Goal: Transaction & Acquisition: Purchase product/service

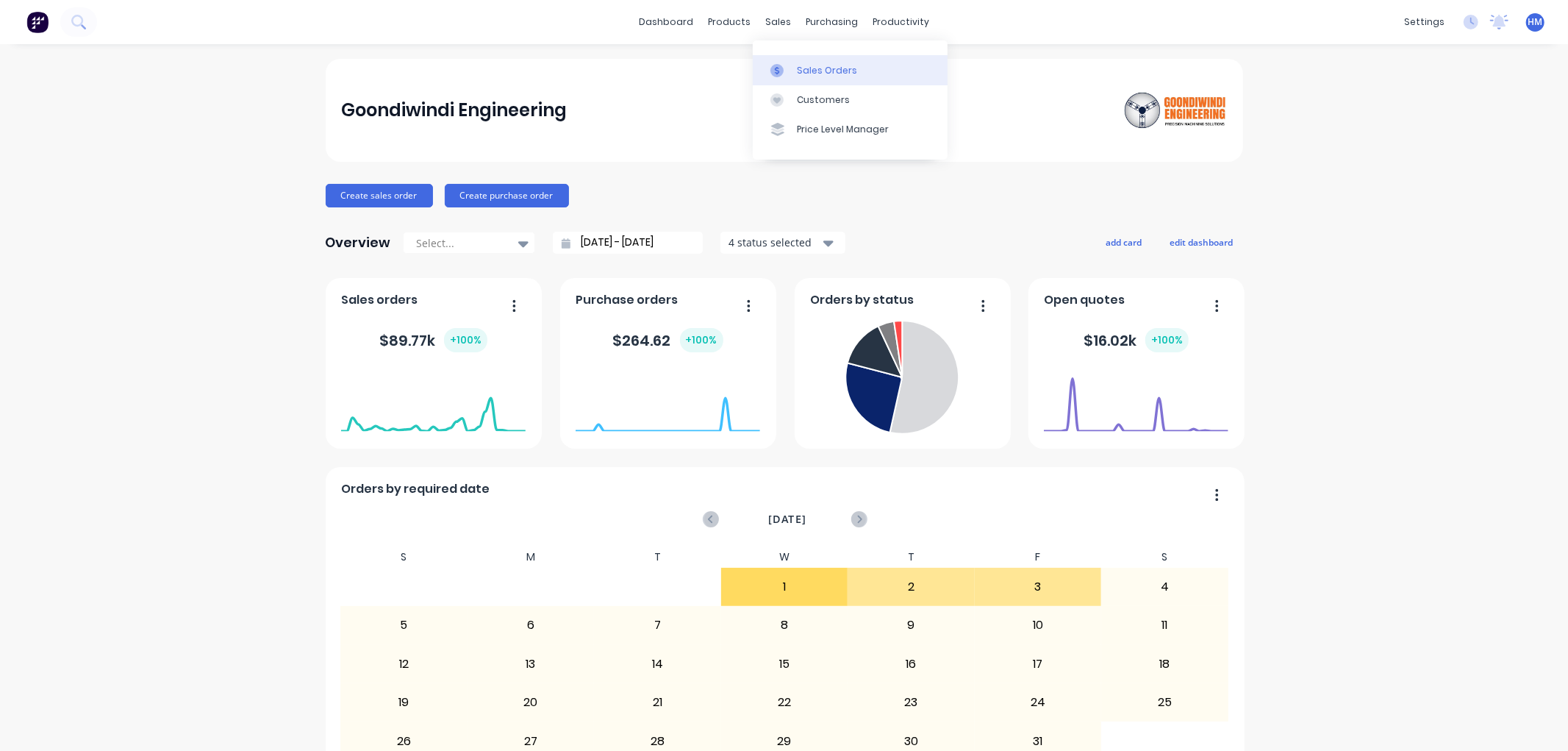
click at [803, 70] on div "Sales Orders" at bounding box center [827, 70] width 61 height 13
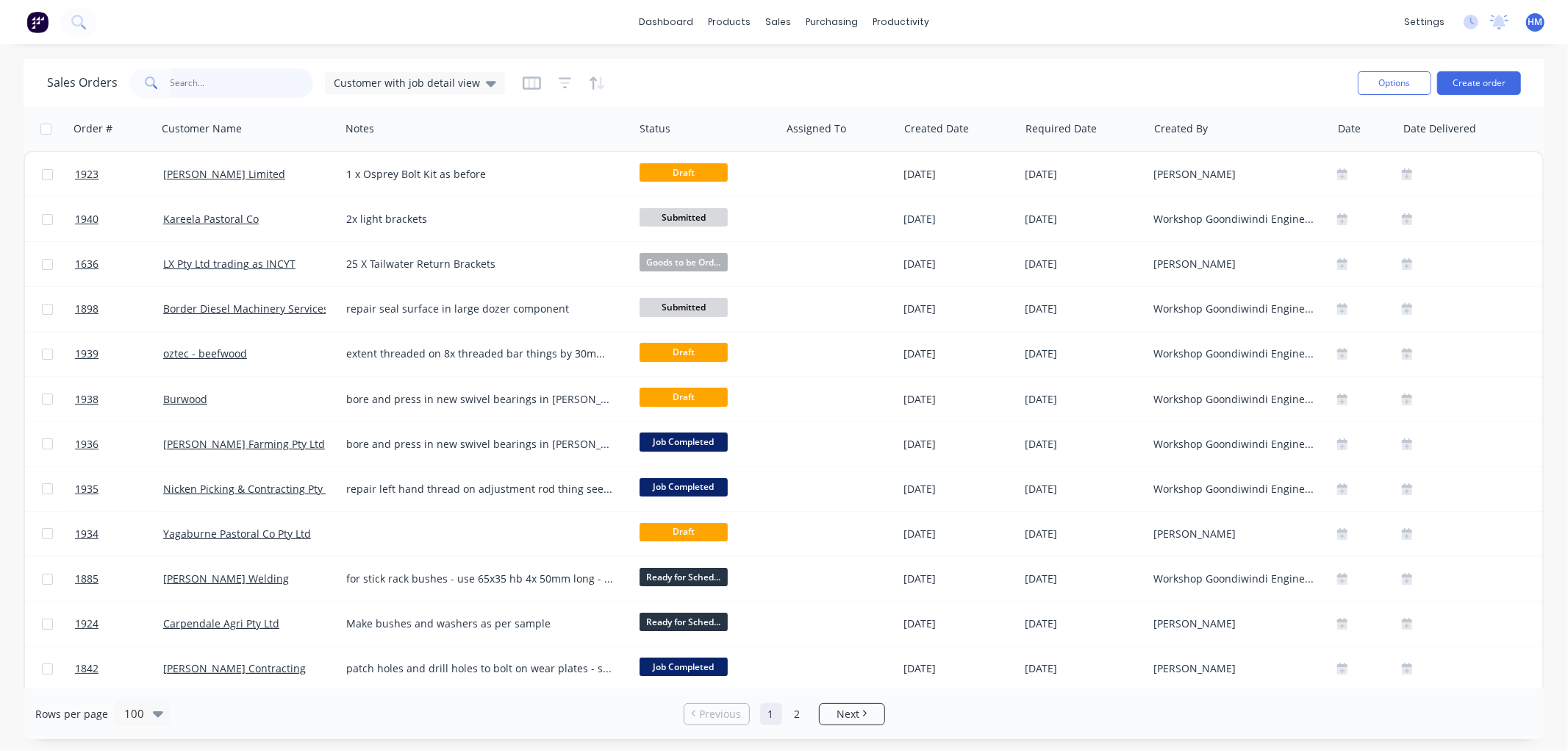
click at [204, 80] on input "text" at bounding box center [242, 83] width 143 height 30
click at [1492, 84] on button "Create order" at bounding box center [1480, 83] width 83 height 24
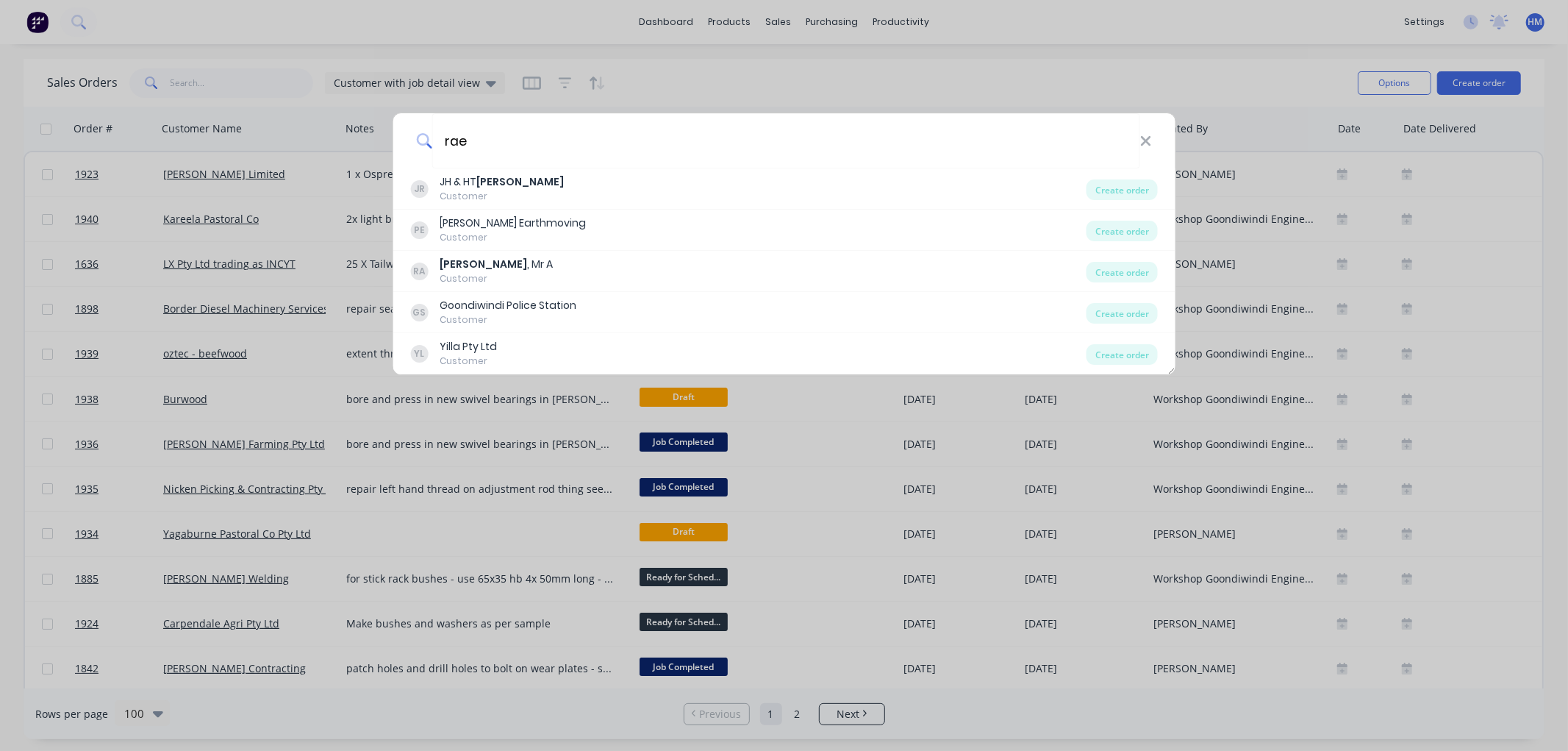
drag, startPoint x: 427, startPoint y: 137, endPoint x: 351, endPoint y: 128, distance: 76.5
click at [351, 128] on div "[PERSON_NAME] JH & [PERSON_NAME] Customer Create order [PERSON_NAME] Earthmovin…" at bounding box center [784, 376] width 1568 height 751
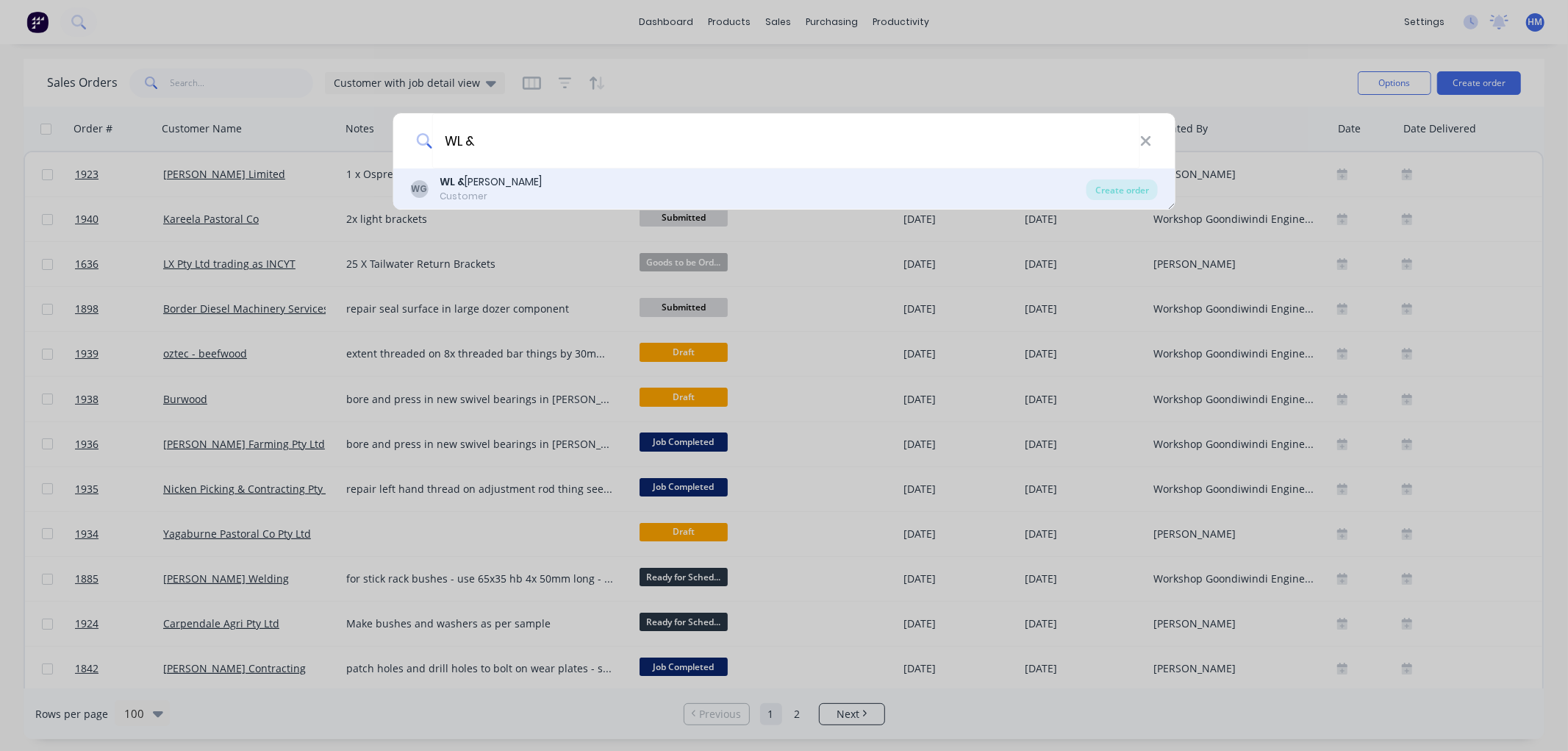
type input "WL &"
click at [514, 189] on div "WL & [PERSON_NAME]" at bounding box center [491, 182] width 102 height 16
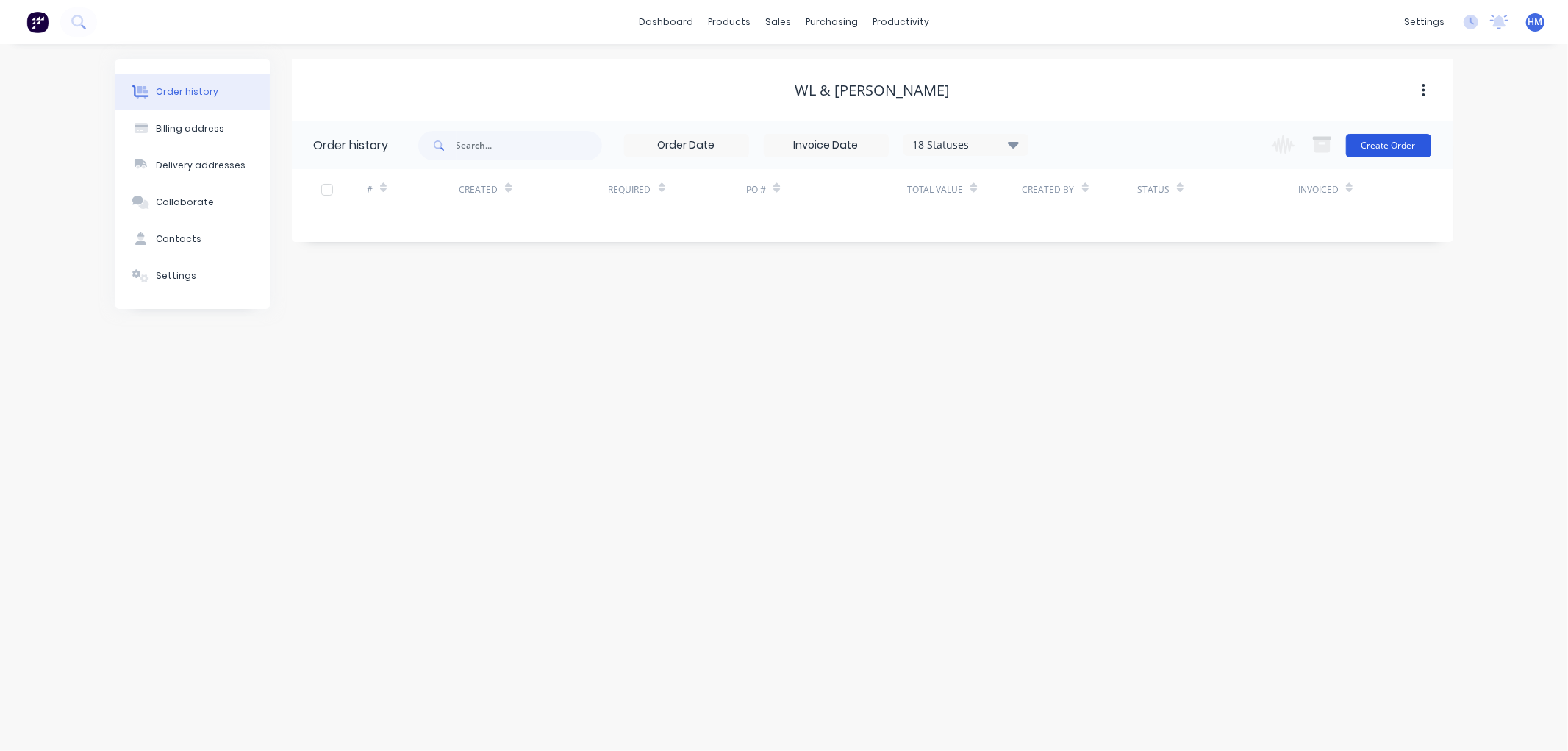
click at [1395, 142] on button "Create Order" at bounding box center [1389, 146] width 85 height 24
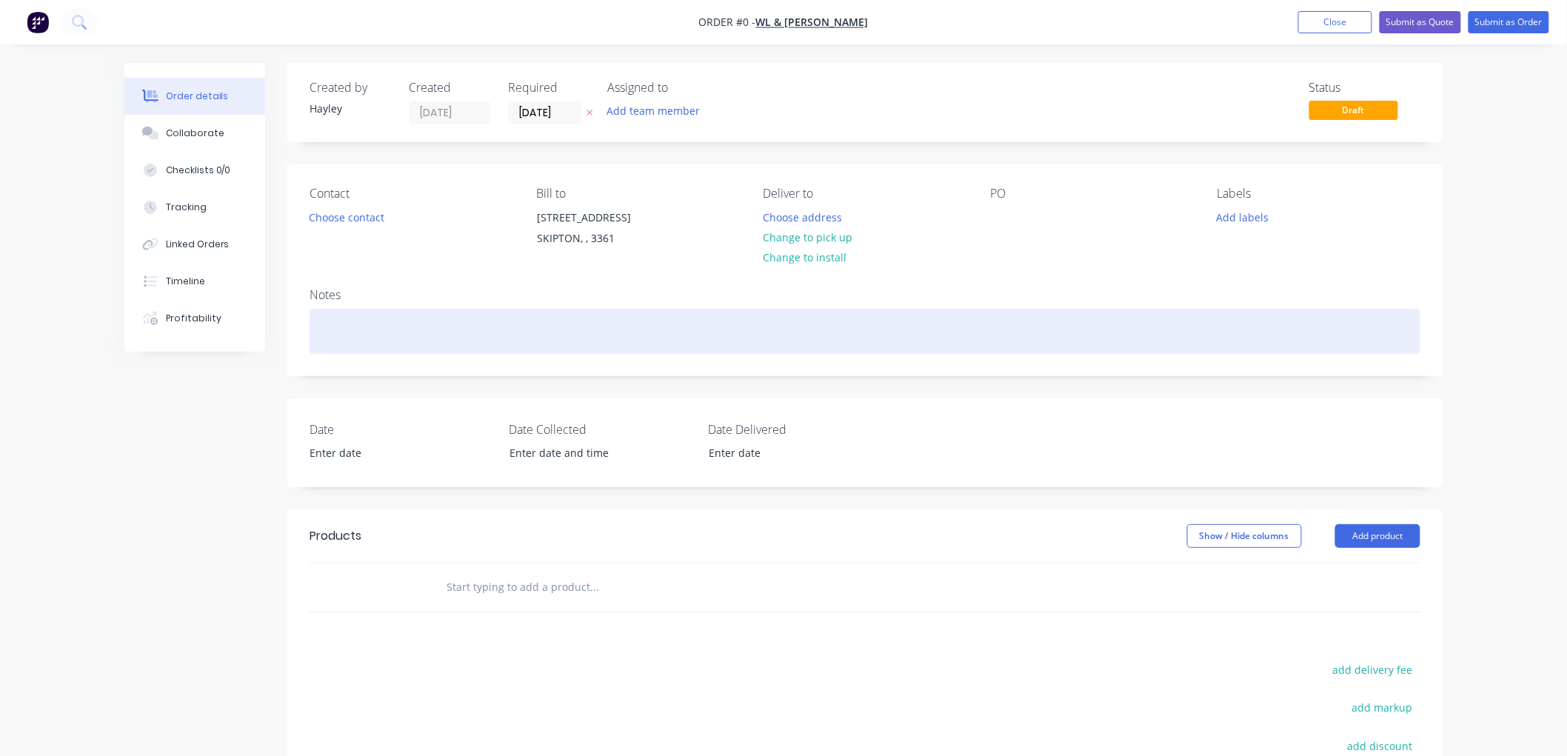
click at [378, 326] on div at bounding box center [865, 331] width 1111 height 45
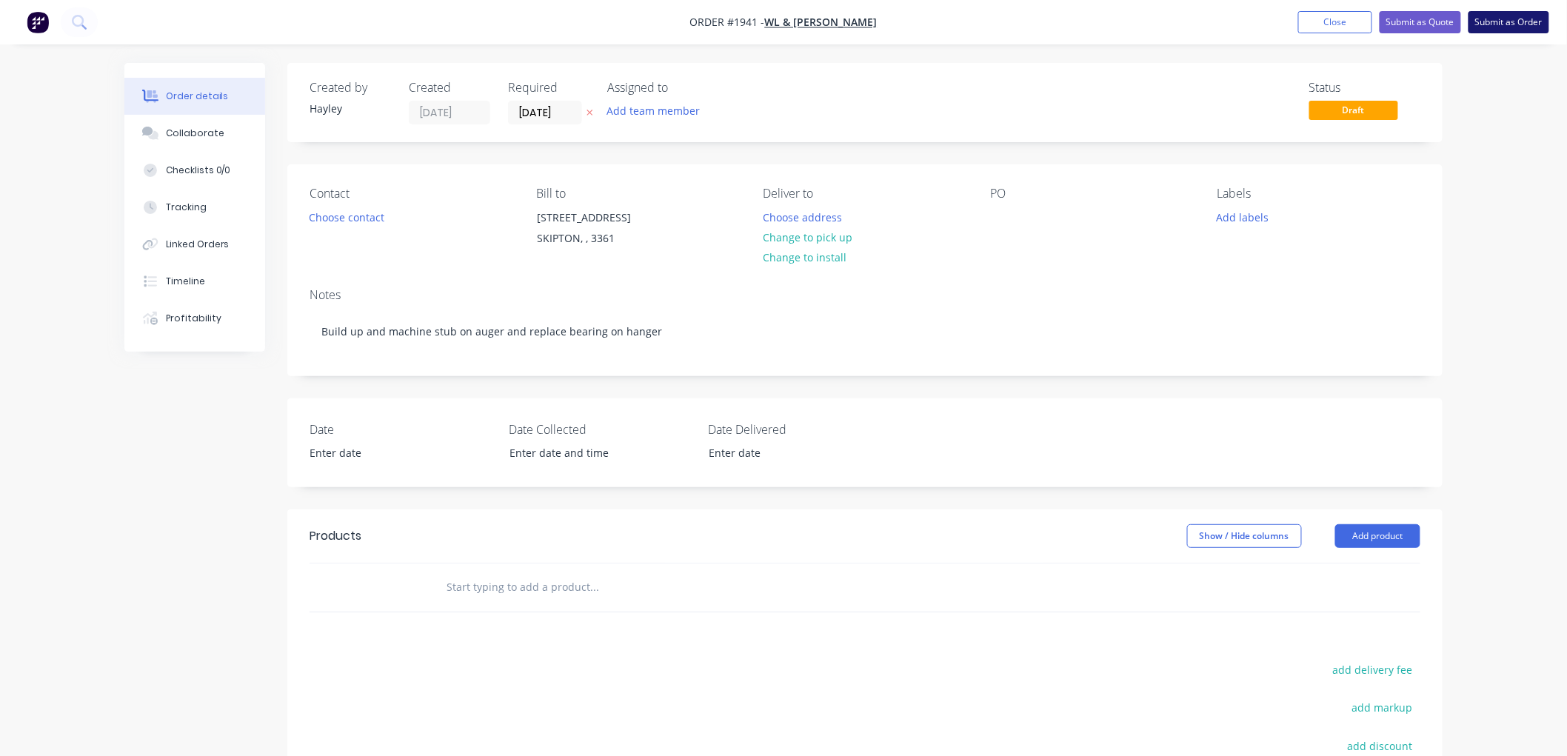
click at [1503, 25] on button "Submit as Order" at bounding box center [1508, 22] width 81 height 22
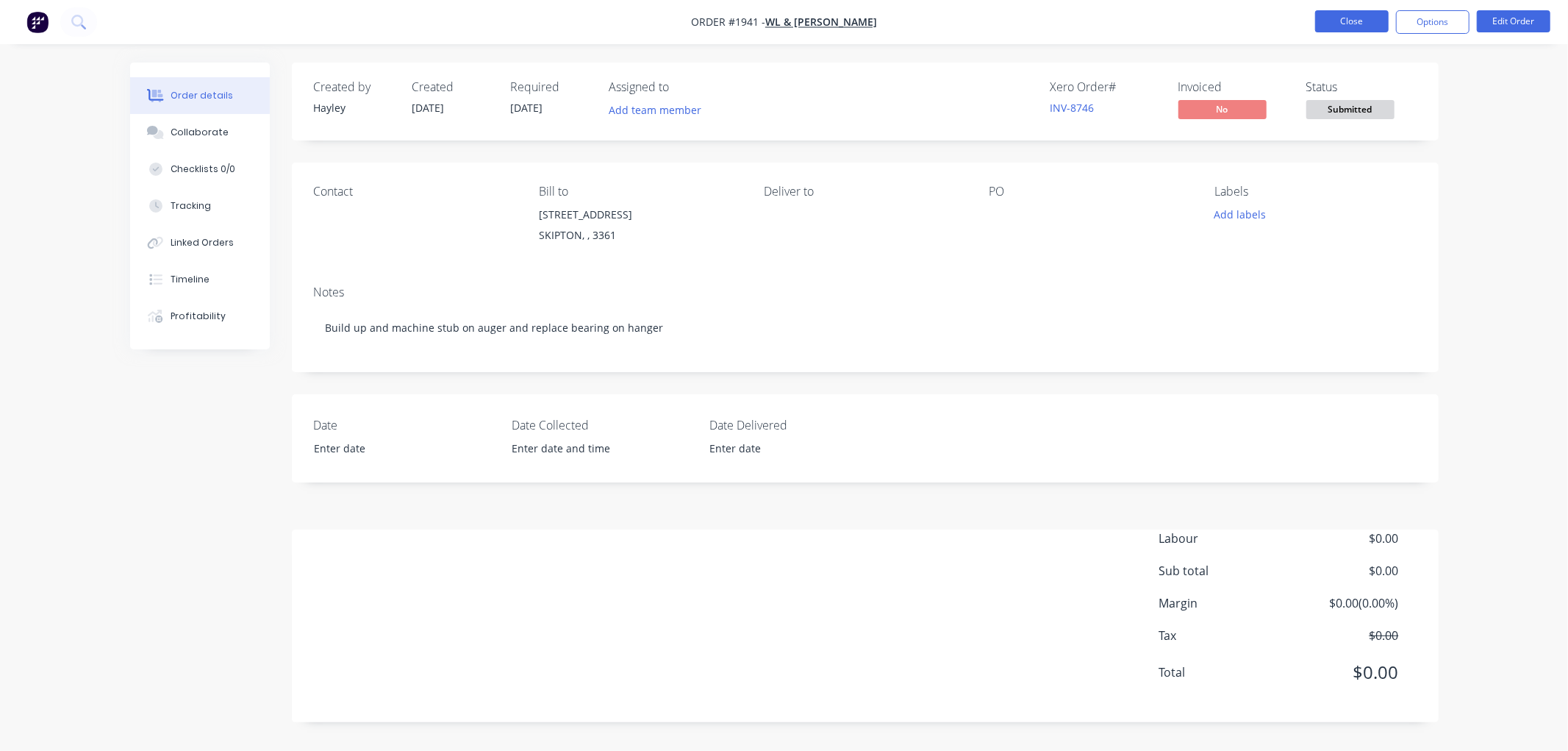
click at [1348, 20] on button "Close" at bounding box center [1353, 21] width 73 height 22
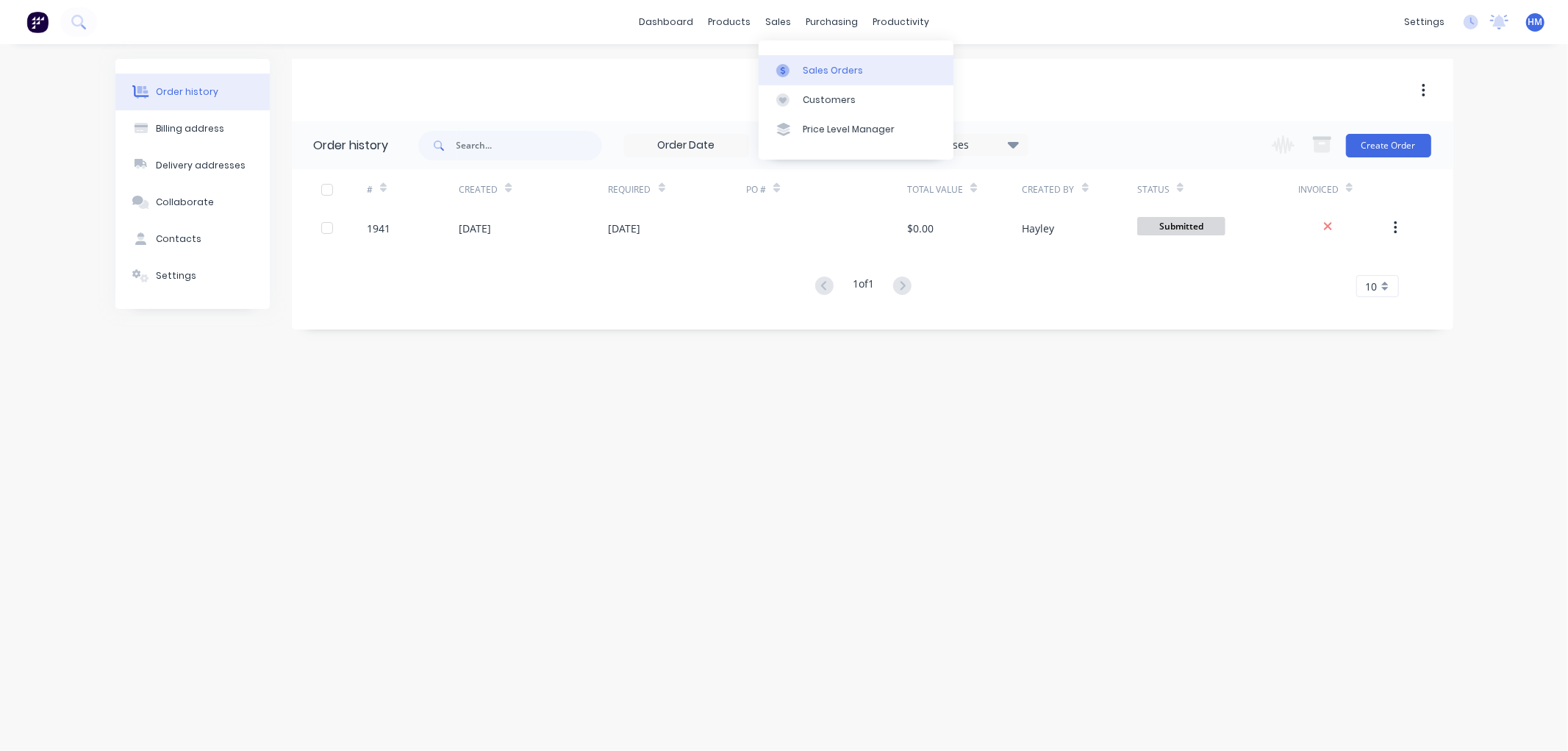
click at [812, 70] on div "Sales Orders" at bounding box center [833, 70] width 61 height 13
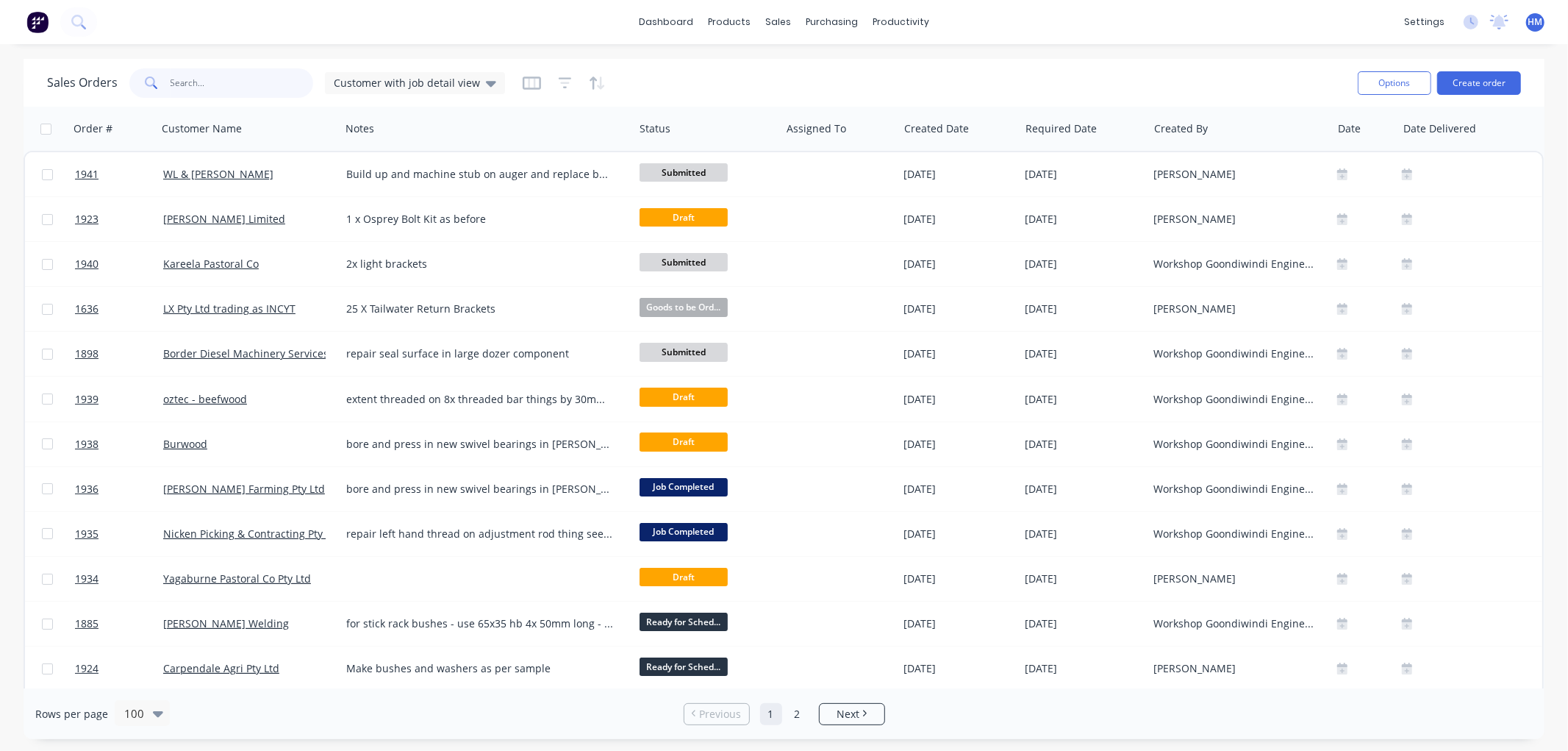
click at [228, 77] on input "text" at bounding box center [242, 83] width 143 height 30
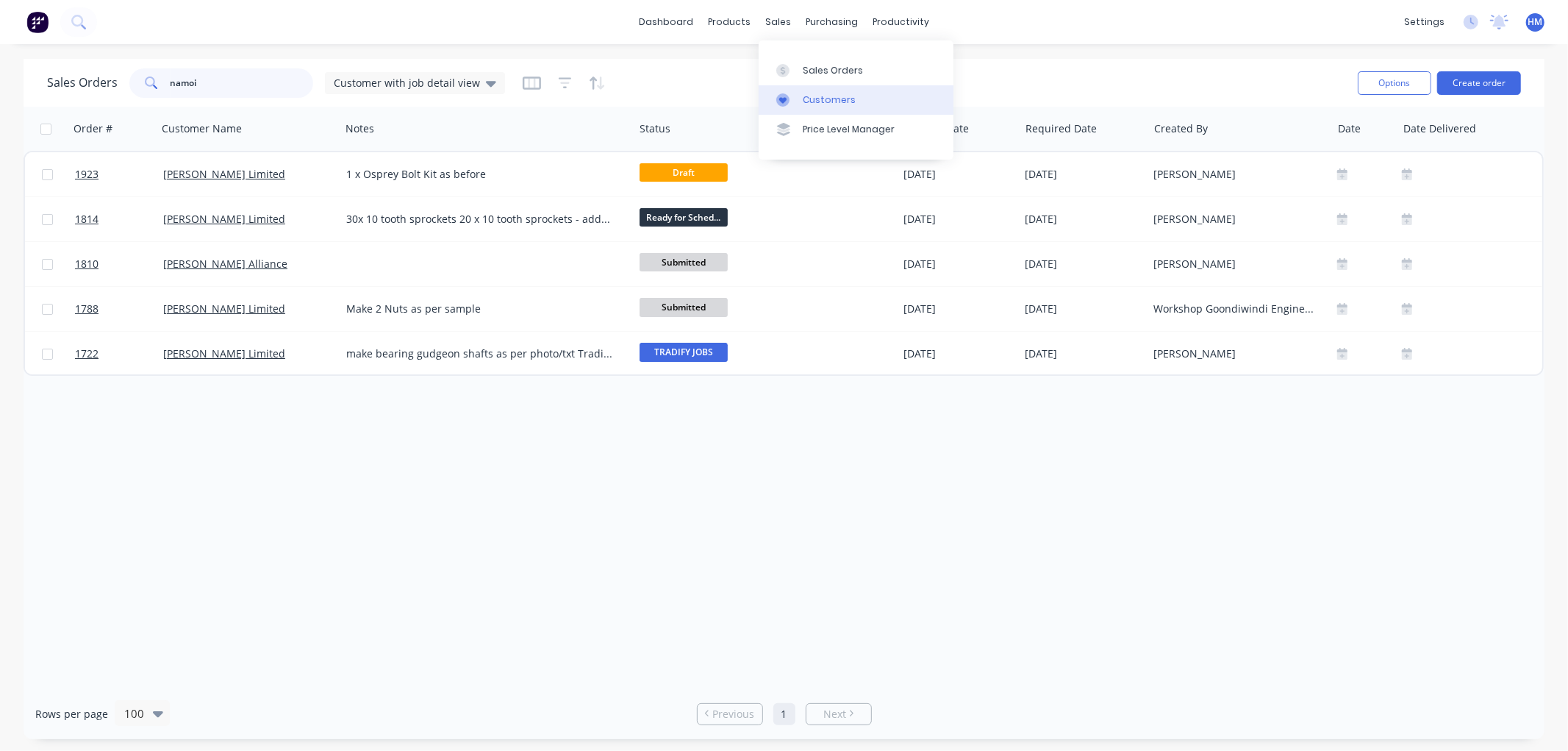
type input "namoi"
click at [827, 88] on link "Customers" at bounding box center [856, 100] width 195 height 30
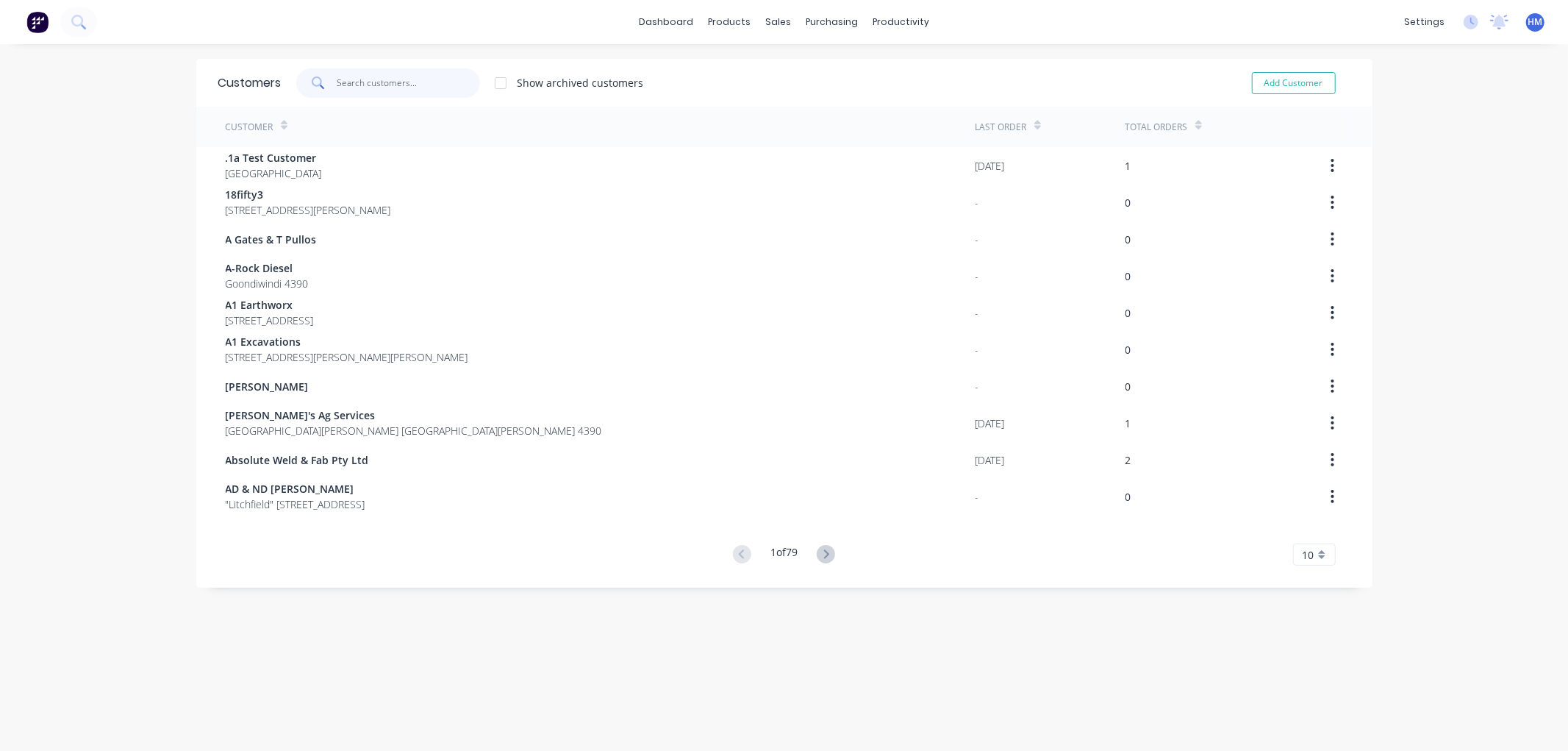
click at [427, 85] on input "text" at bounding box center [408, 83] width 143 height 30
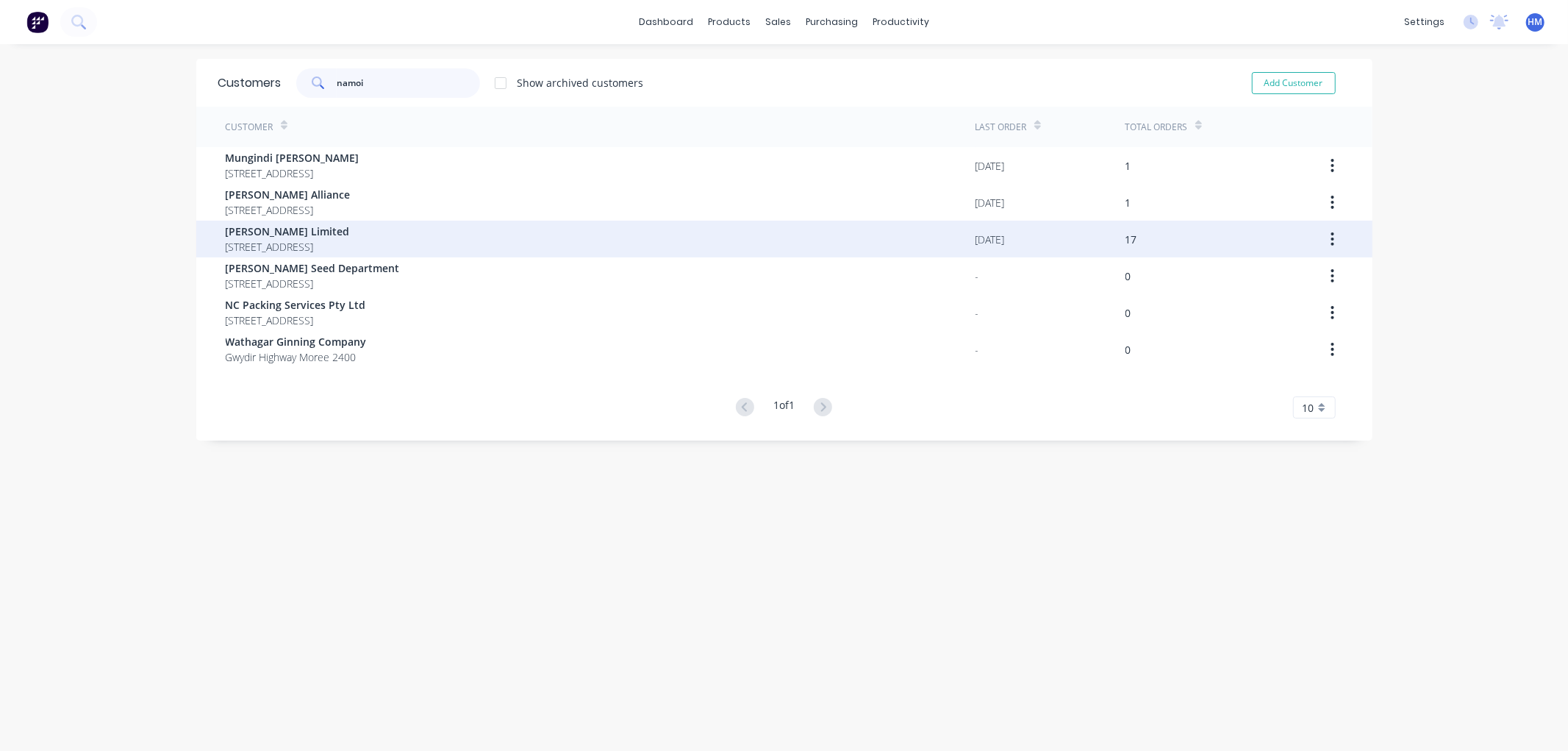
type input "namoi"
click at [327, 232] on span "[PERSON_NAME] Limited" at bounding box center [287, 231] width 124 height 16
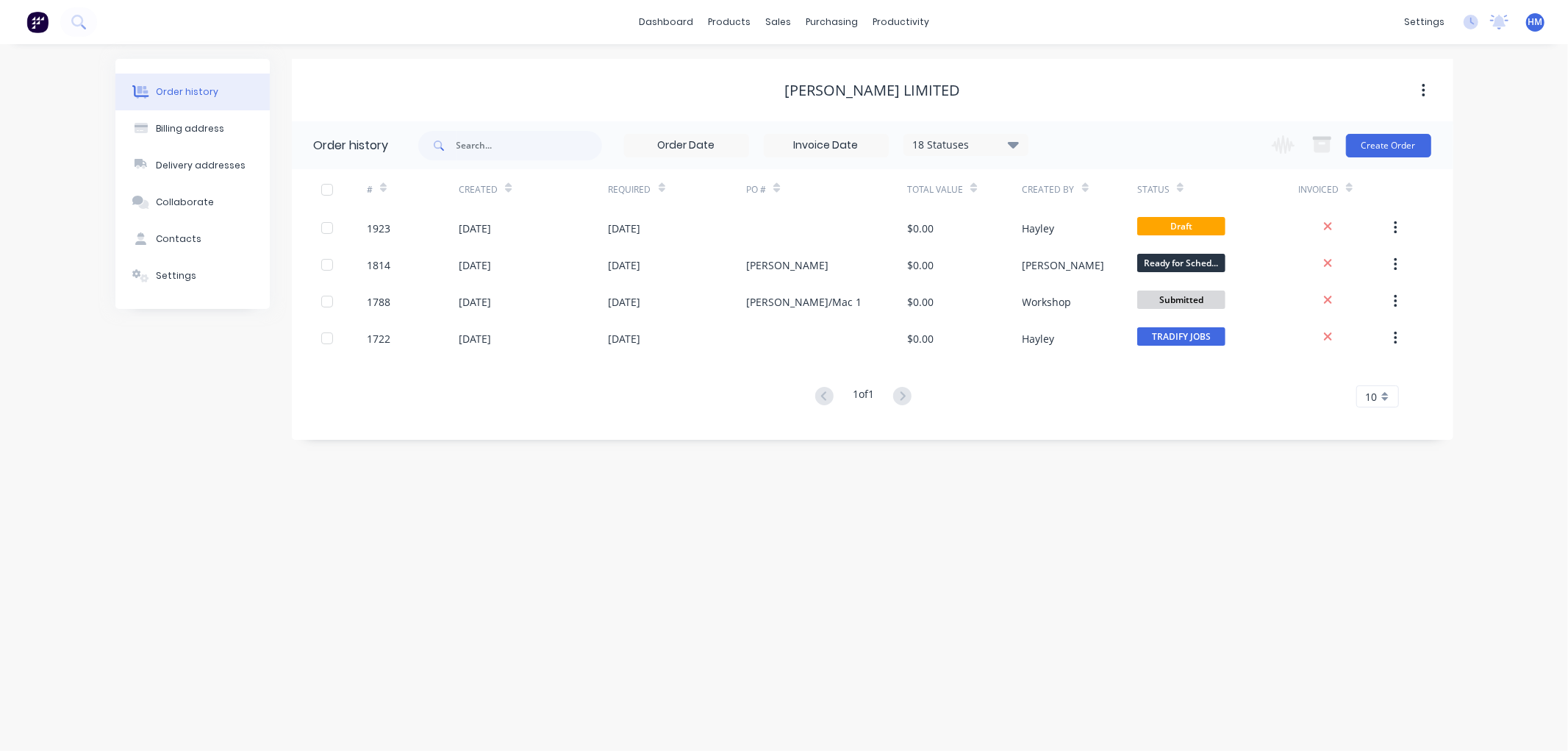
click at [1017, 143] on icon at bounding box center [1012, 144] width 11 height 7
click at [1087, 344] on label at bounding box center [1087, 344] width 0 height 0
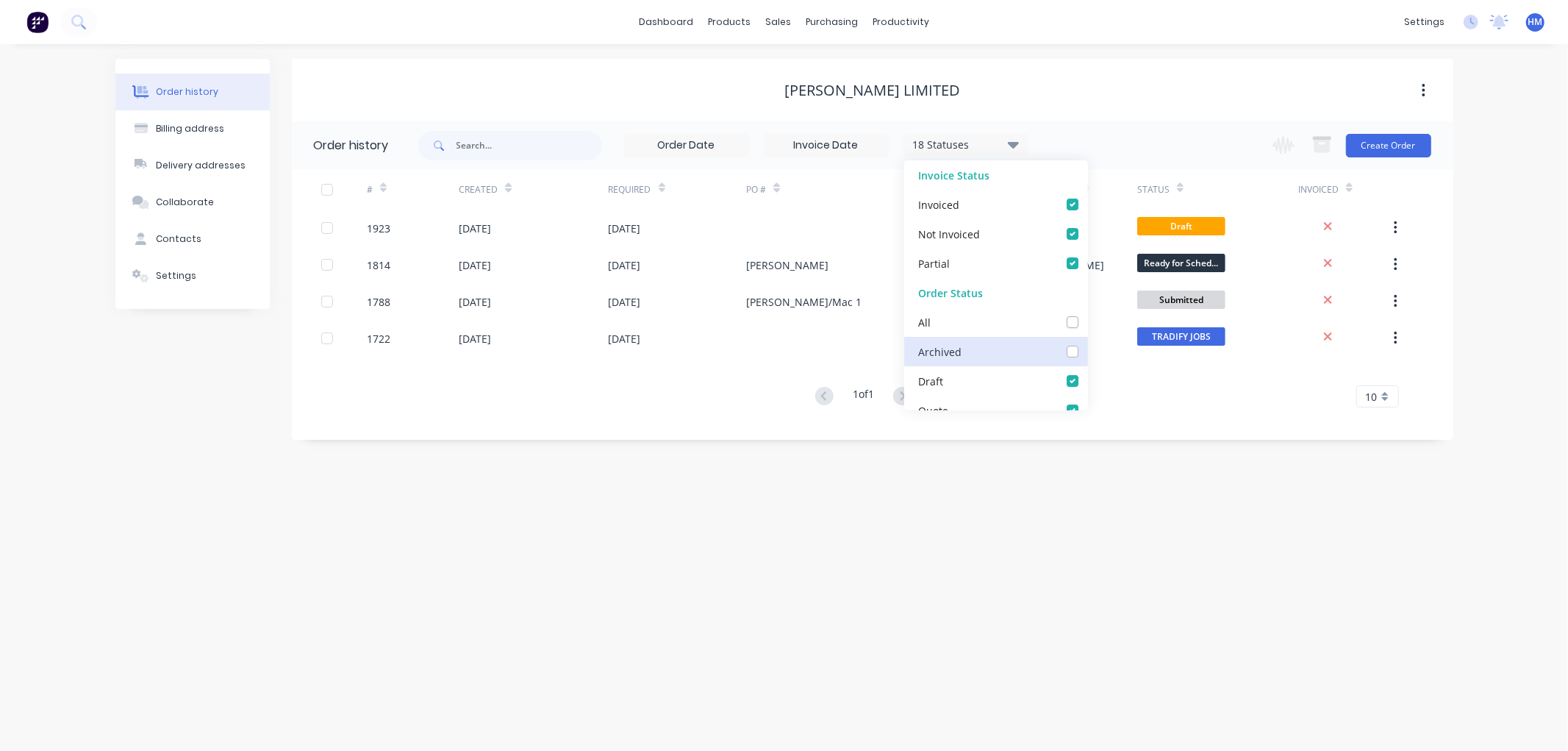
click at [1087, 346] on input "checkbox" at bounding box center [1093, 351] width 12 height 14
checkbox input "true"
click at [1202, 106] on div "[PERSON_NAME] Limited" at bounding box center [873, 89] width 1162 height 63
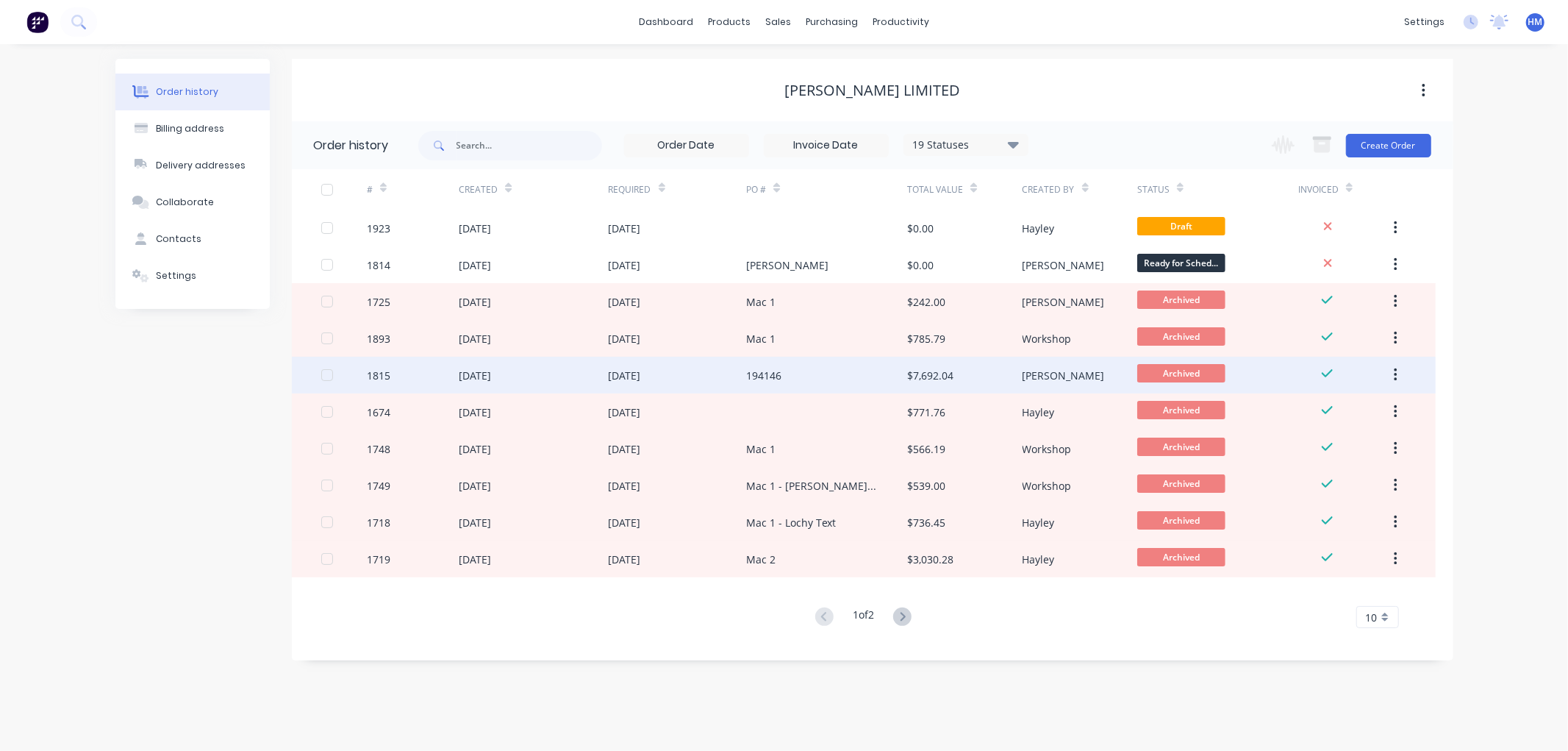
click at [492, 376] on div "[DATE]" at bounding box center [475, 376] width 33 height 16
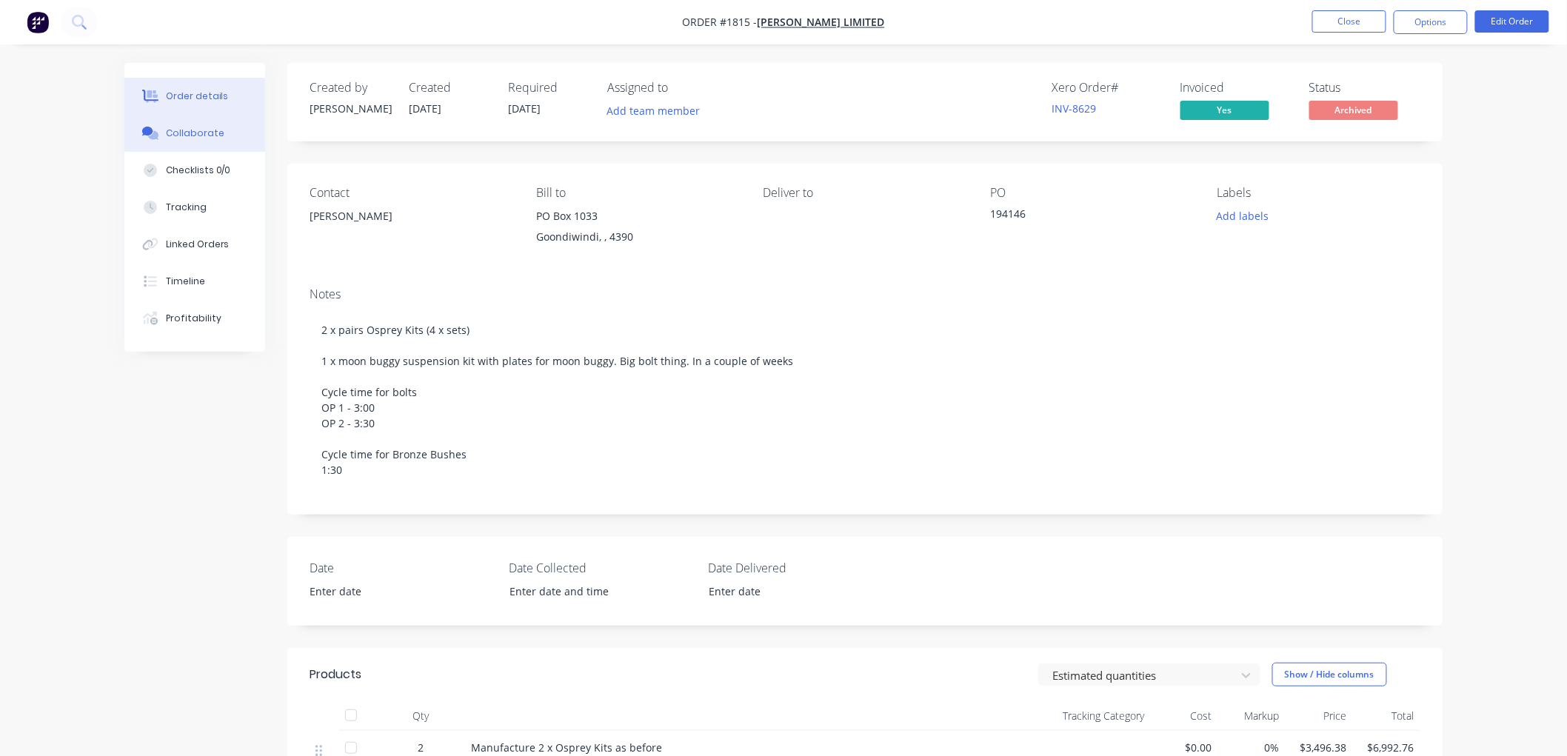
click at [202, 130] on div "Collaborate" at bounding box center [195, 133] width 58 height 13
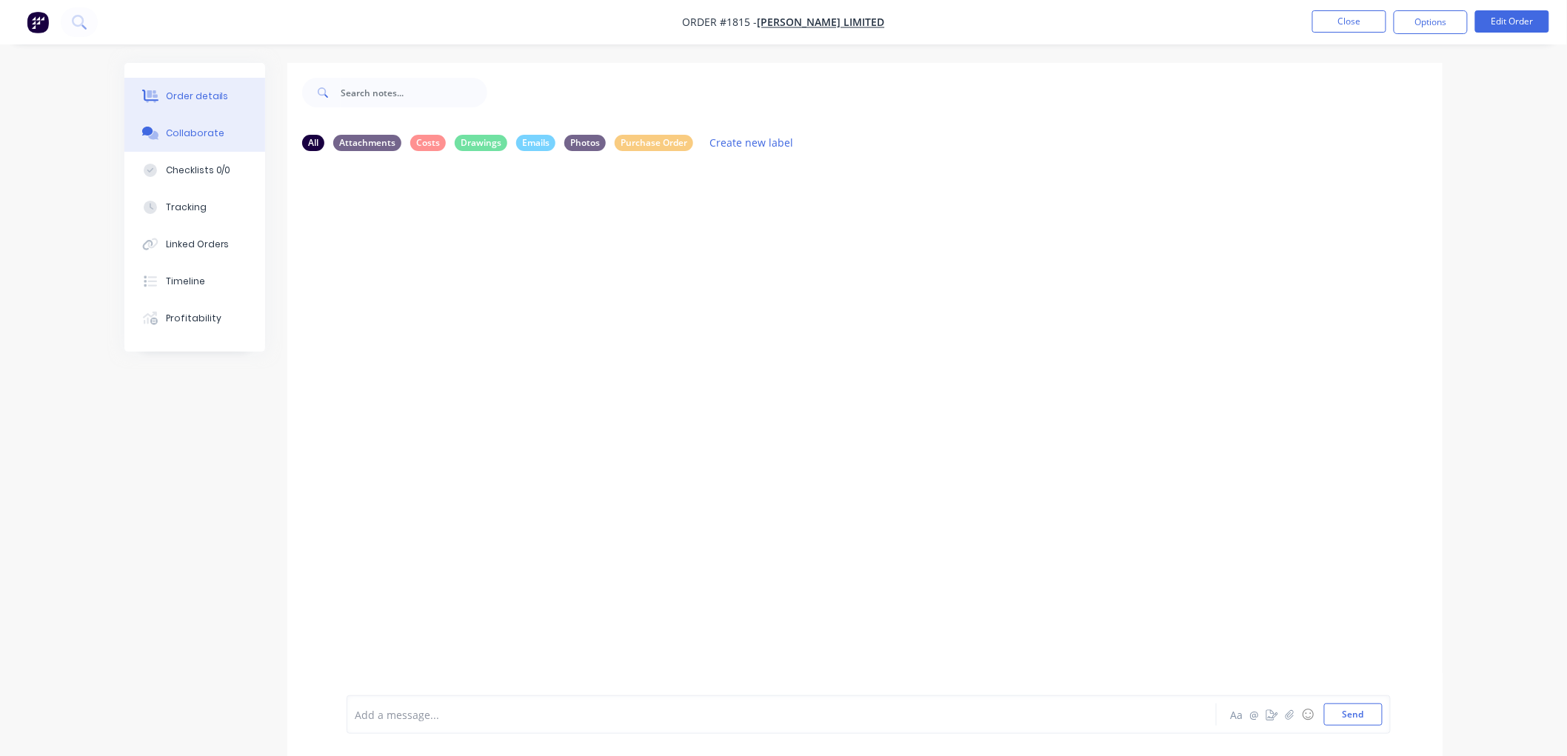
click at [205, 104] on button "Order details" at bounding box center [194, 96] width 141 height 37
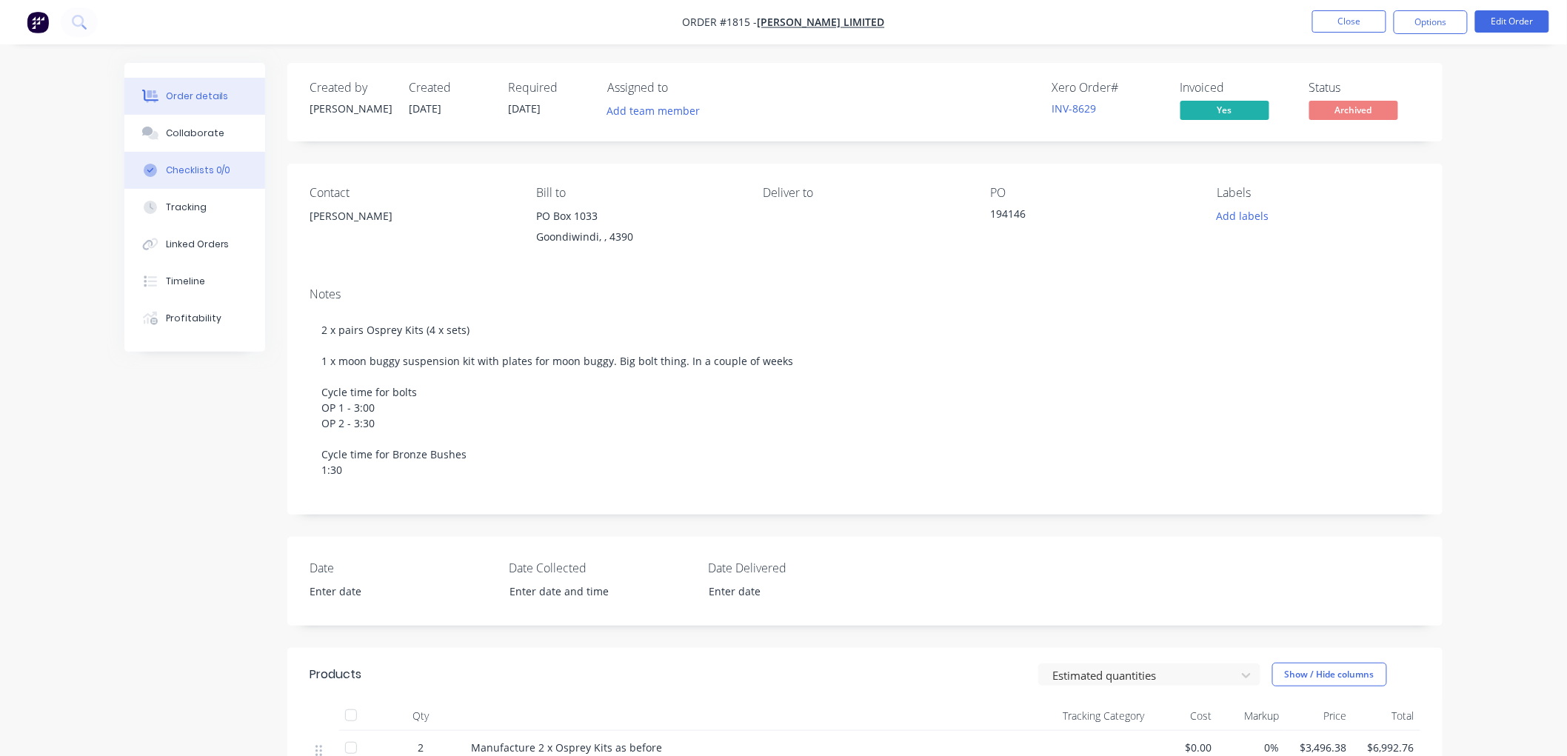
click at [188, 168] on div "Checklists 0/0" at bounding box center [198, 170] width 65 height 13
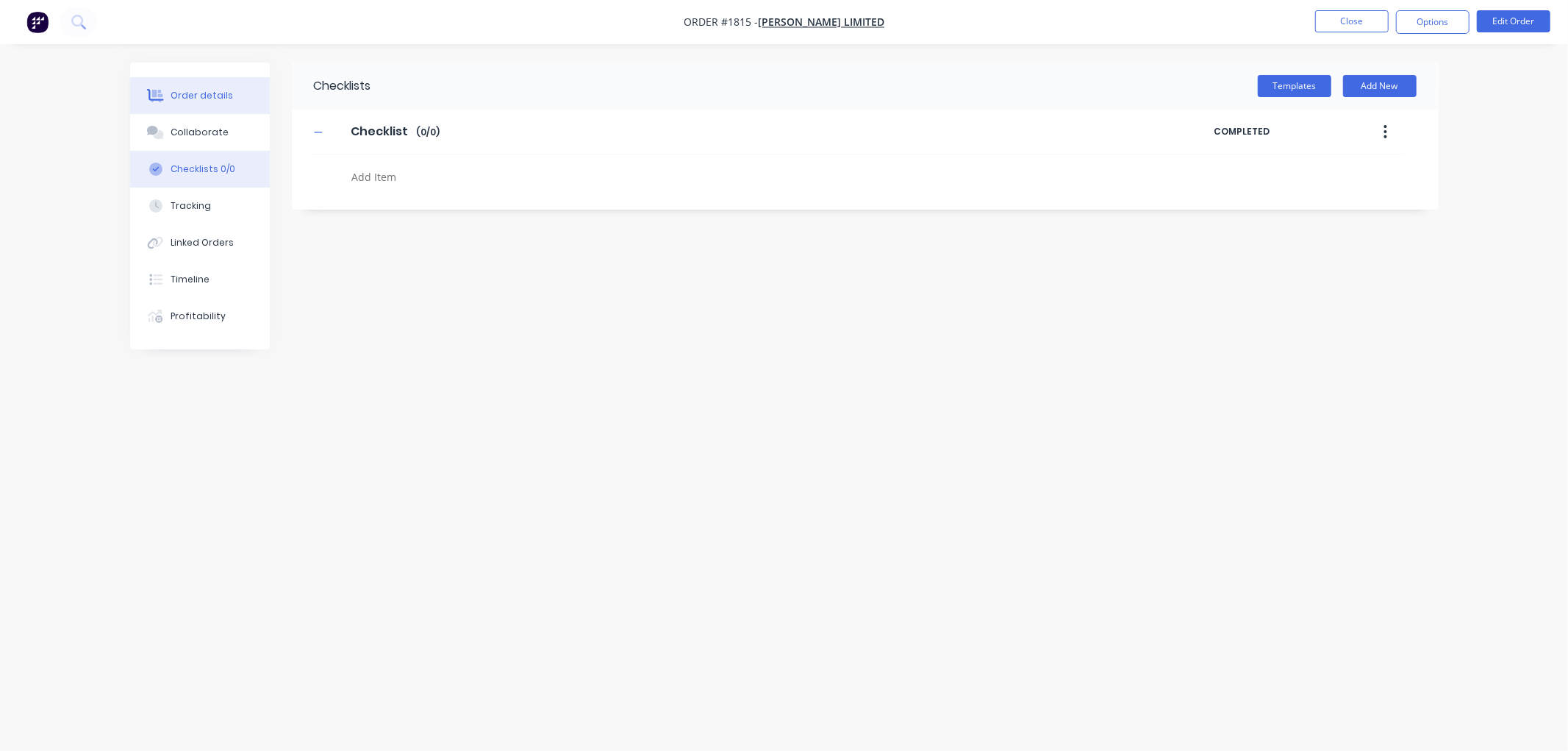
click at [203, 89] on div "Order details" at bounding box center [202, 95] width 63 height 13
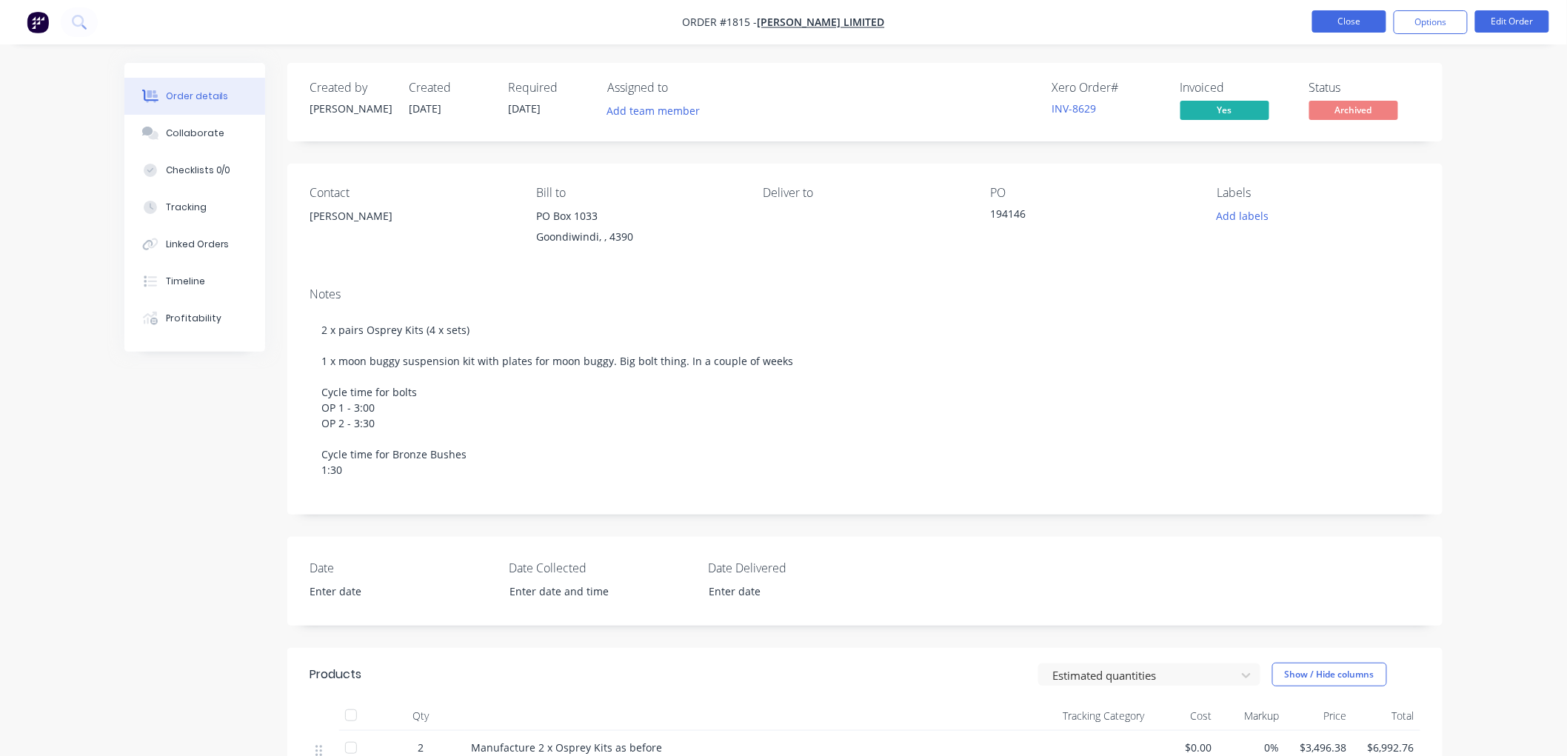
click at [1350, 10] on button "Close" at bounding box center [1349, 21] width 74 height 22
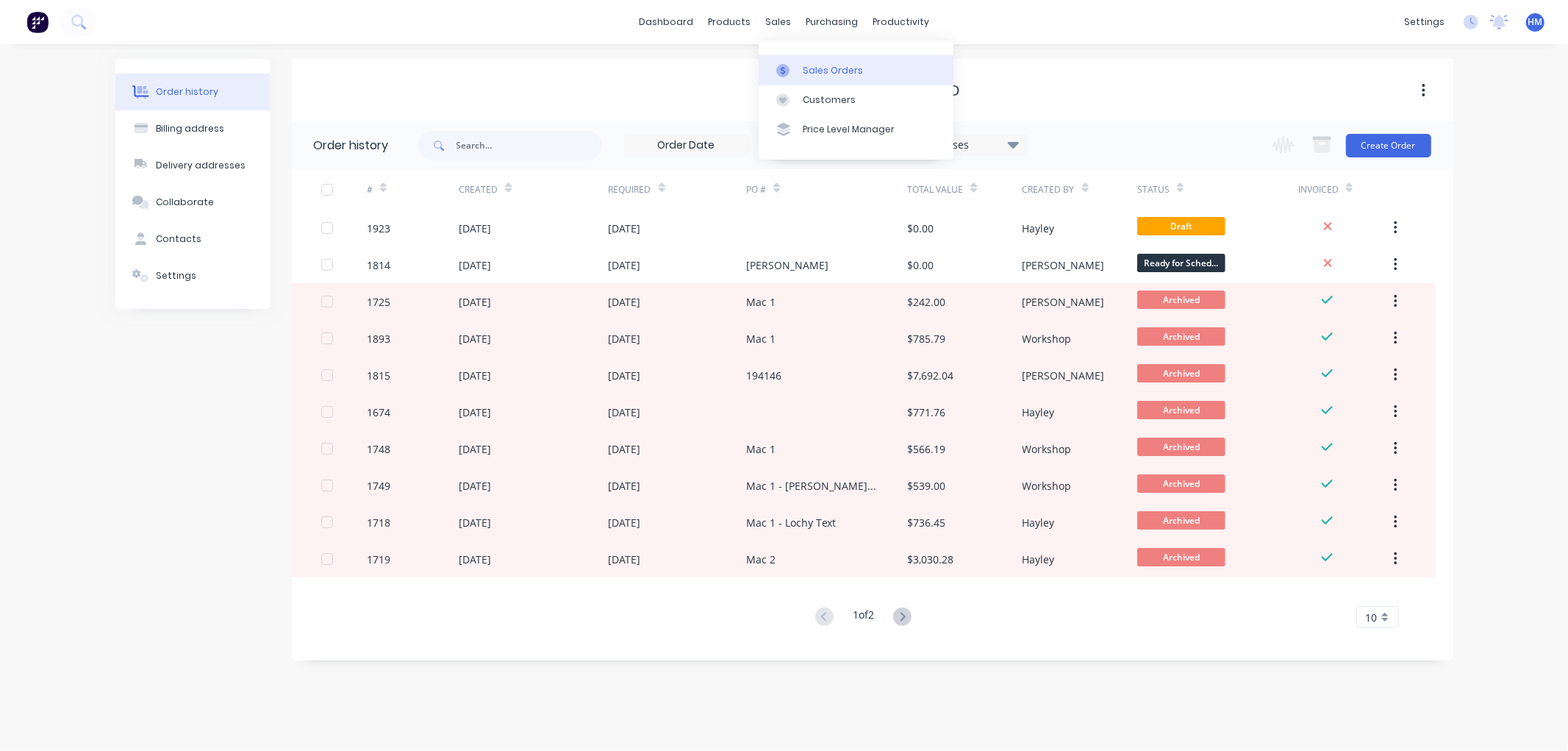
click at [824, 72] on div "Sales Orders" at bounding box center [833, 70] width 61 height 13
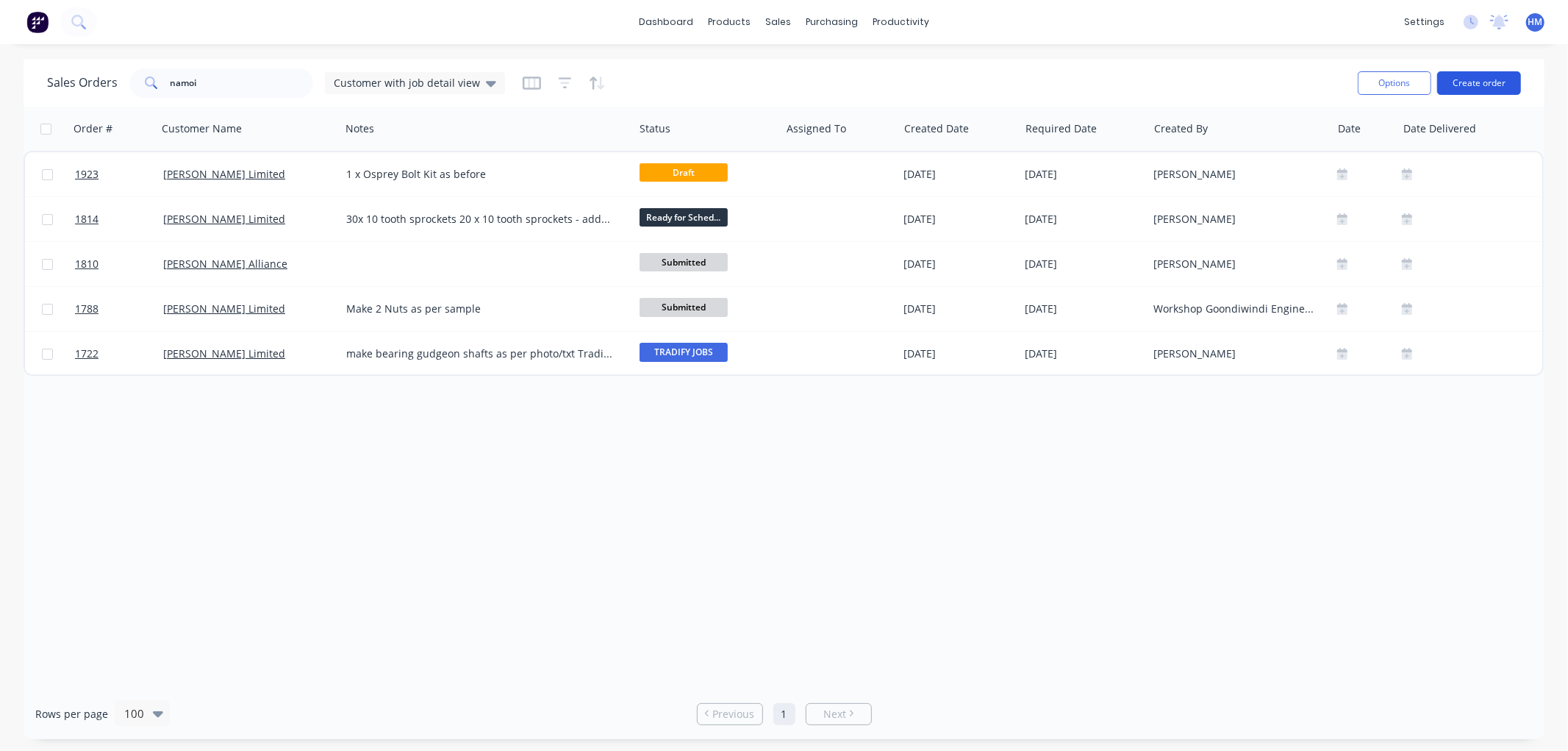
click at [1506, 77] on button "Create order" at bounding box center [1480, 83] width 83 height 24
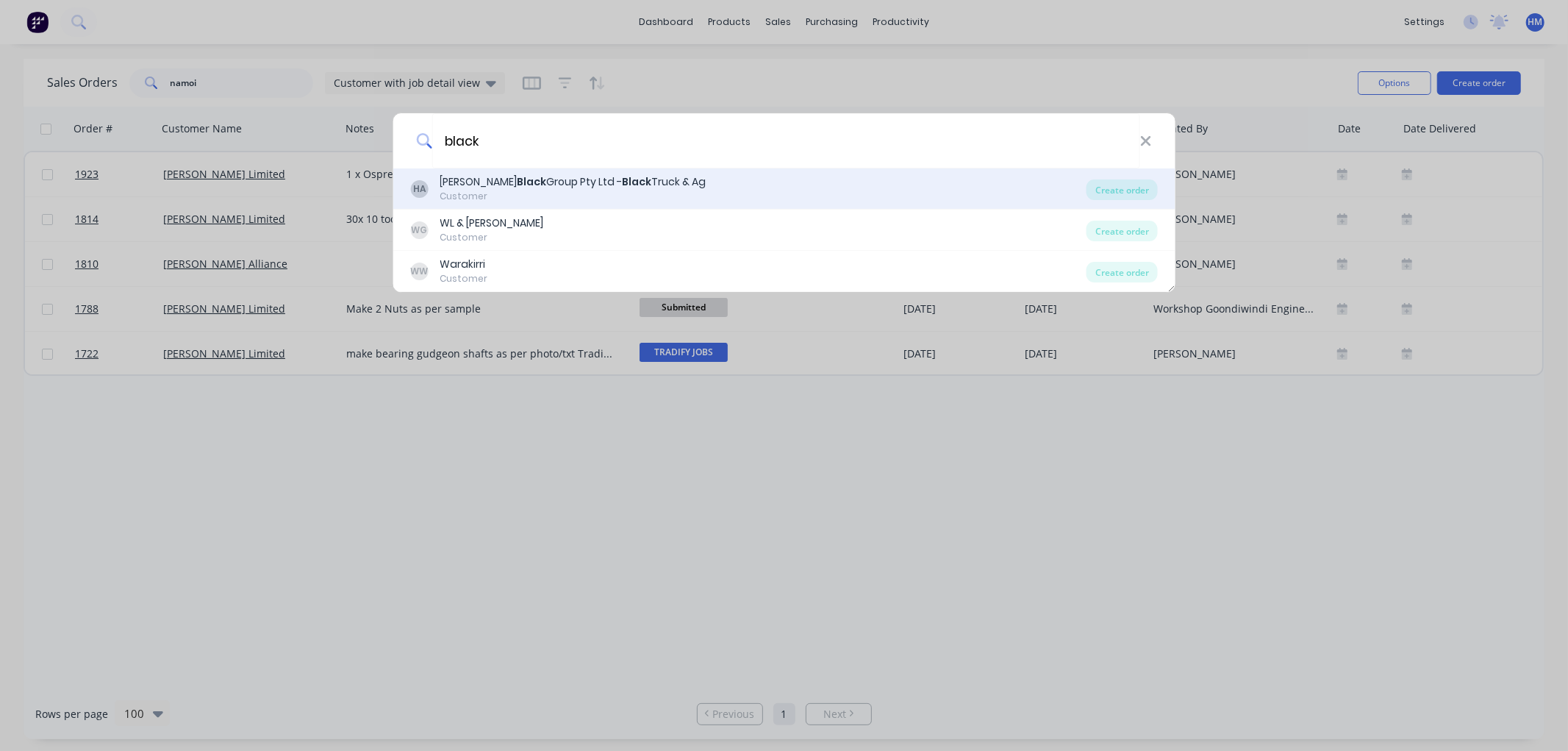
type input "black"
click at [622, 185] on div "[PERSON_NAME] Group Pty Ltd - Black Truck & Ag" at bounding box center [573, 182] width 266 height 16
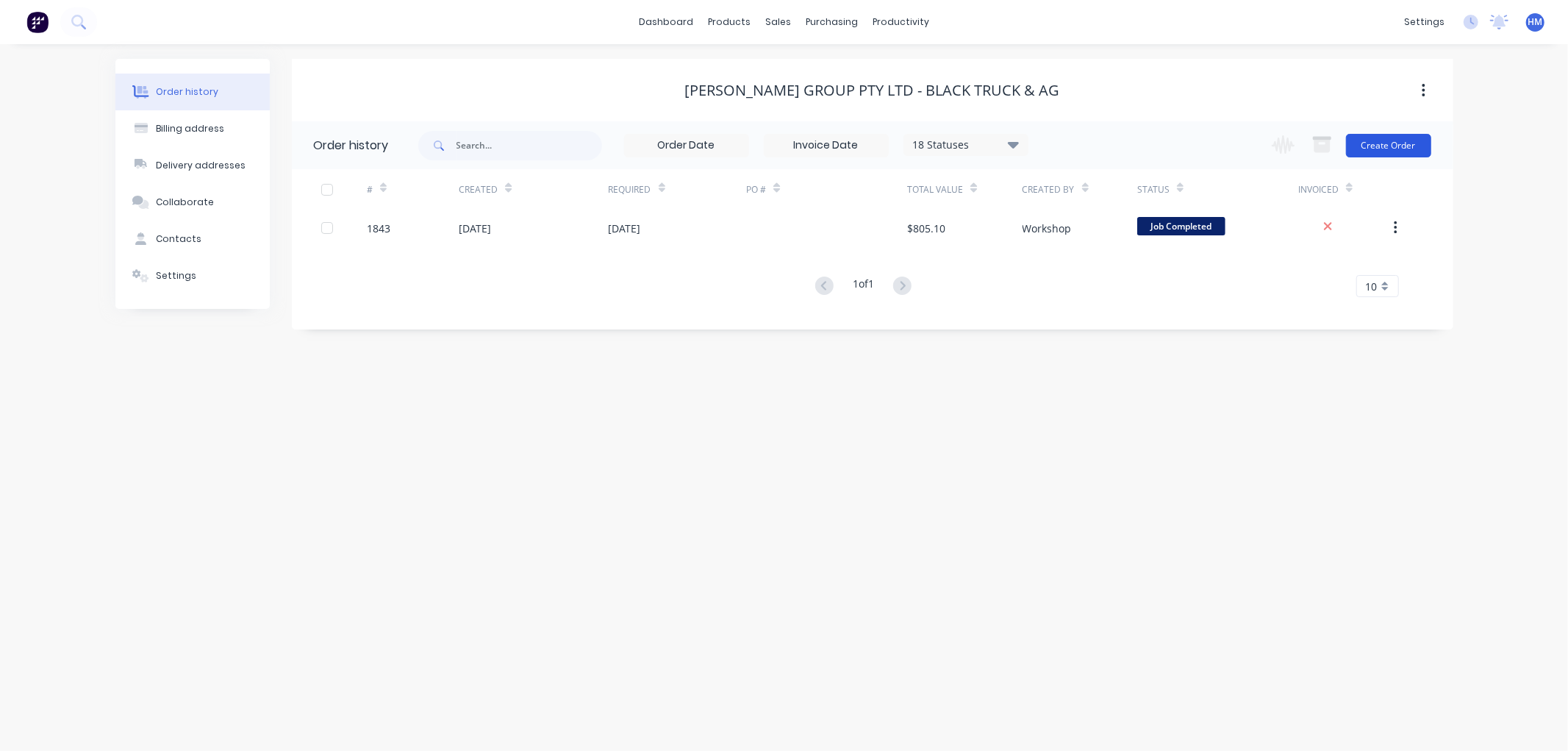
click at [1370, 147] on button "Create Order" at bounding box center [1389, 146] width 85 height 24
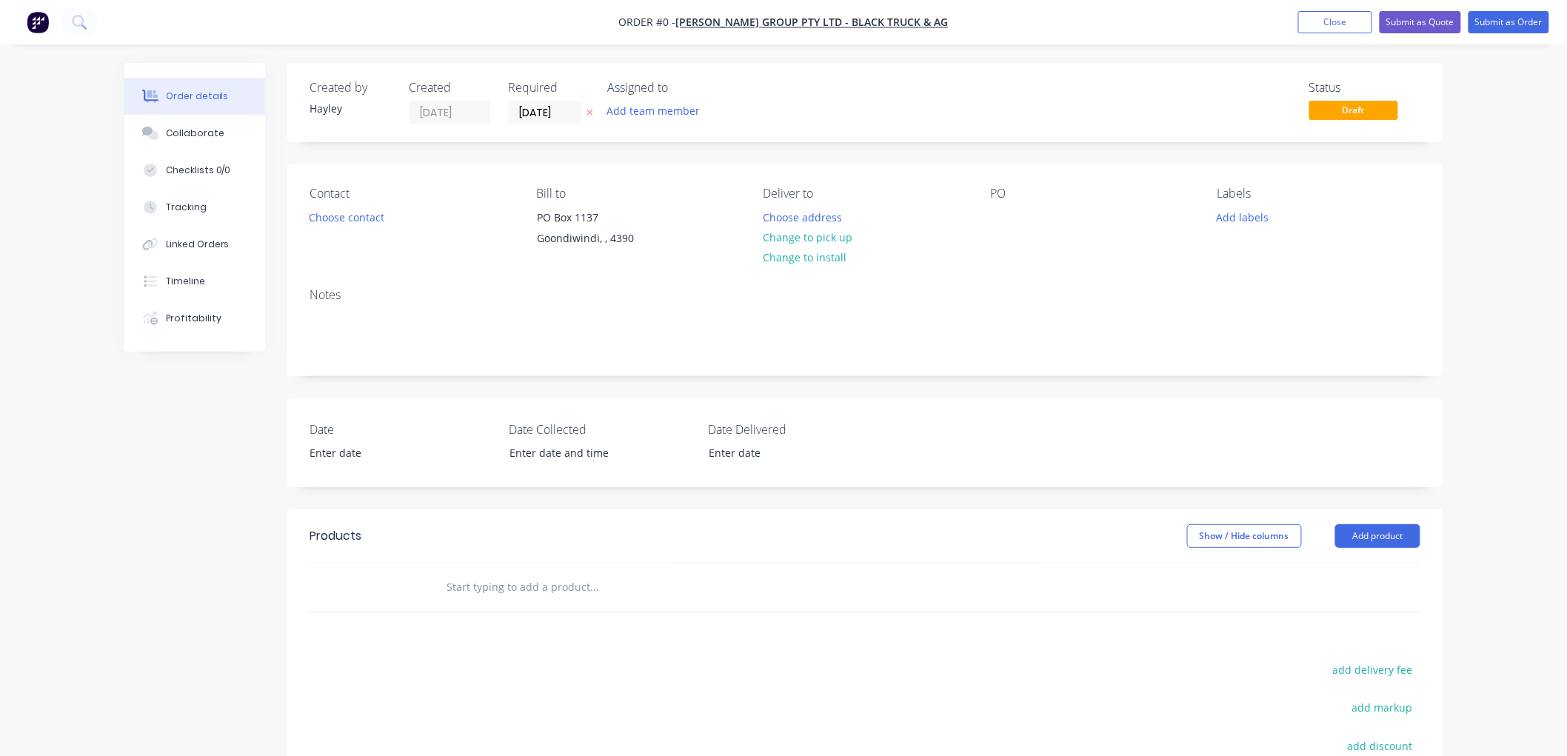
click at [526, 575] on input "text" at bounding box center [594, 587] width 296 height 30
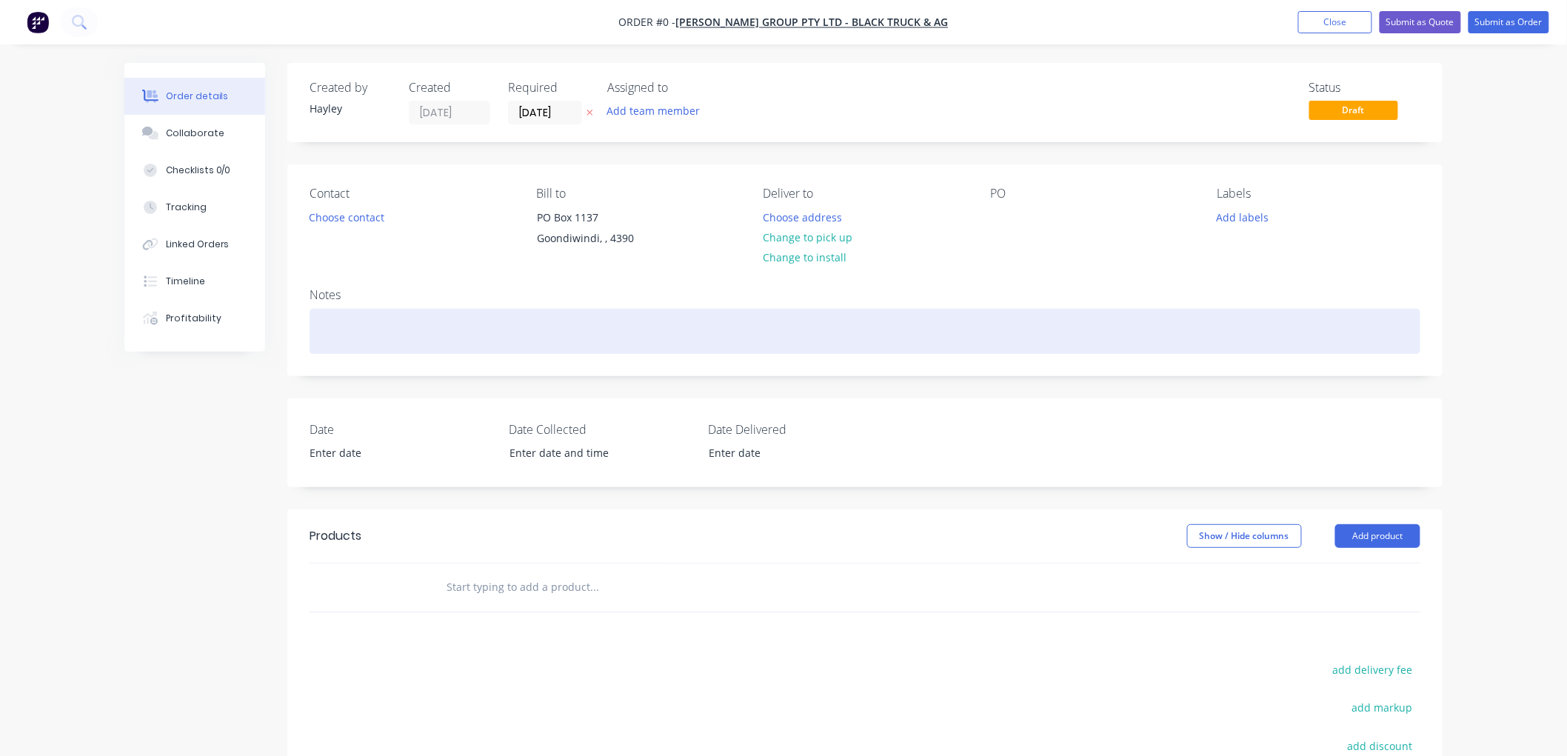
click at [424, 330] on div at bounding box center [865, 331] width 1111 height 45
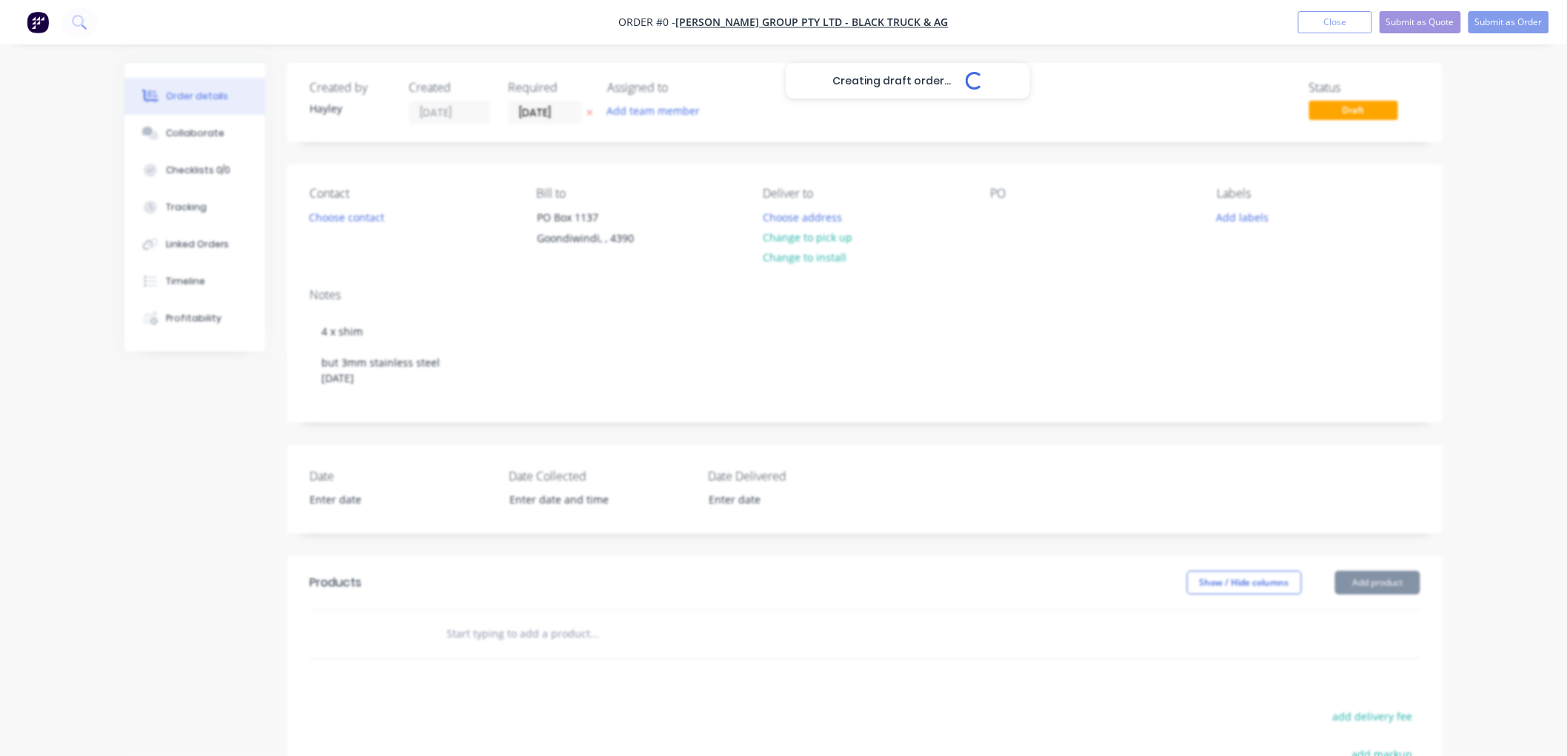
drag, startPoint x: 336, startPoint y: 227, endPoint x: 350, endPoint y: 218, distance: 16.0
click at [336, 227] on div "Creating draft order... Loading... Order details Collaborate Checklists 0/0 Tra…" at bounding box center [784, 550] width 1348 height 974
click at [350, 217] on button "Choose contact" at bounding box center [346, 217] width 91 height 20
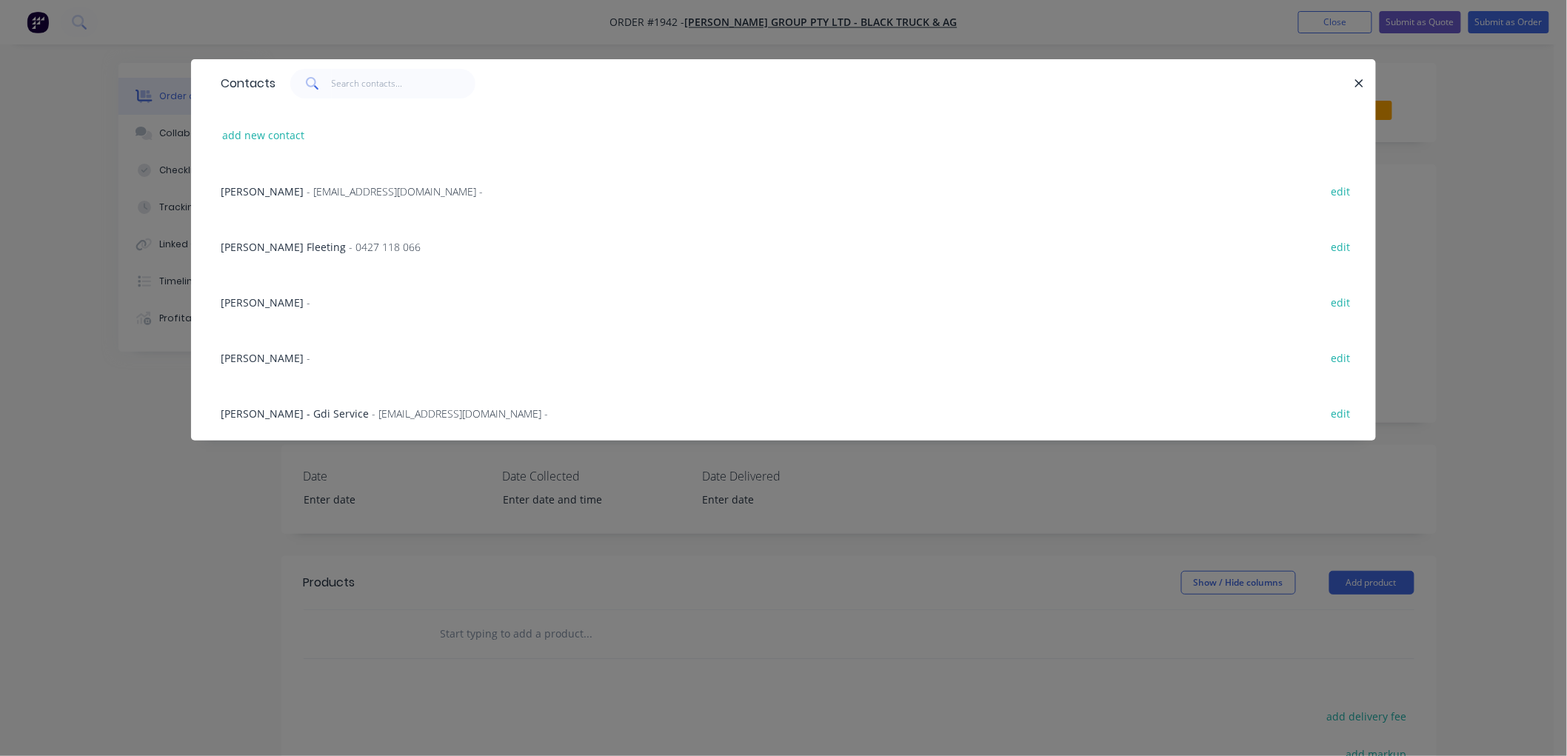
click at [270, 346] on div "[PERSON_NAME]" at bounding box center [783, 358] width 1140 height 56
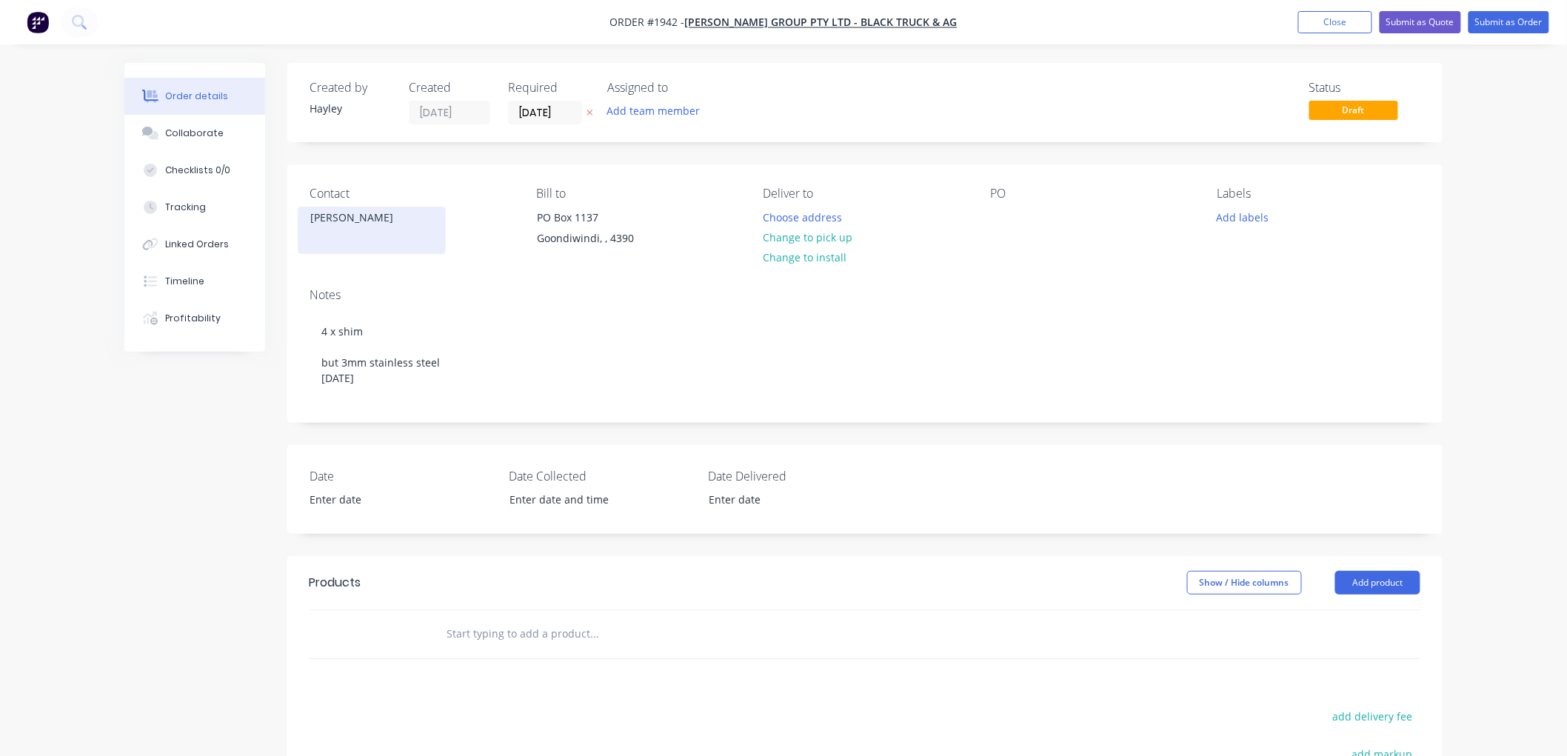
click at [349, 215] on div "[PERSON_NAME]" at bounding box center [371, 217] width 123 height 21
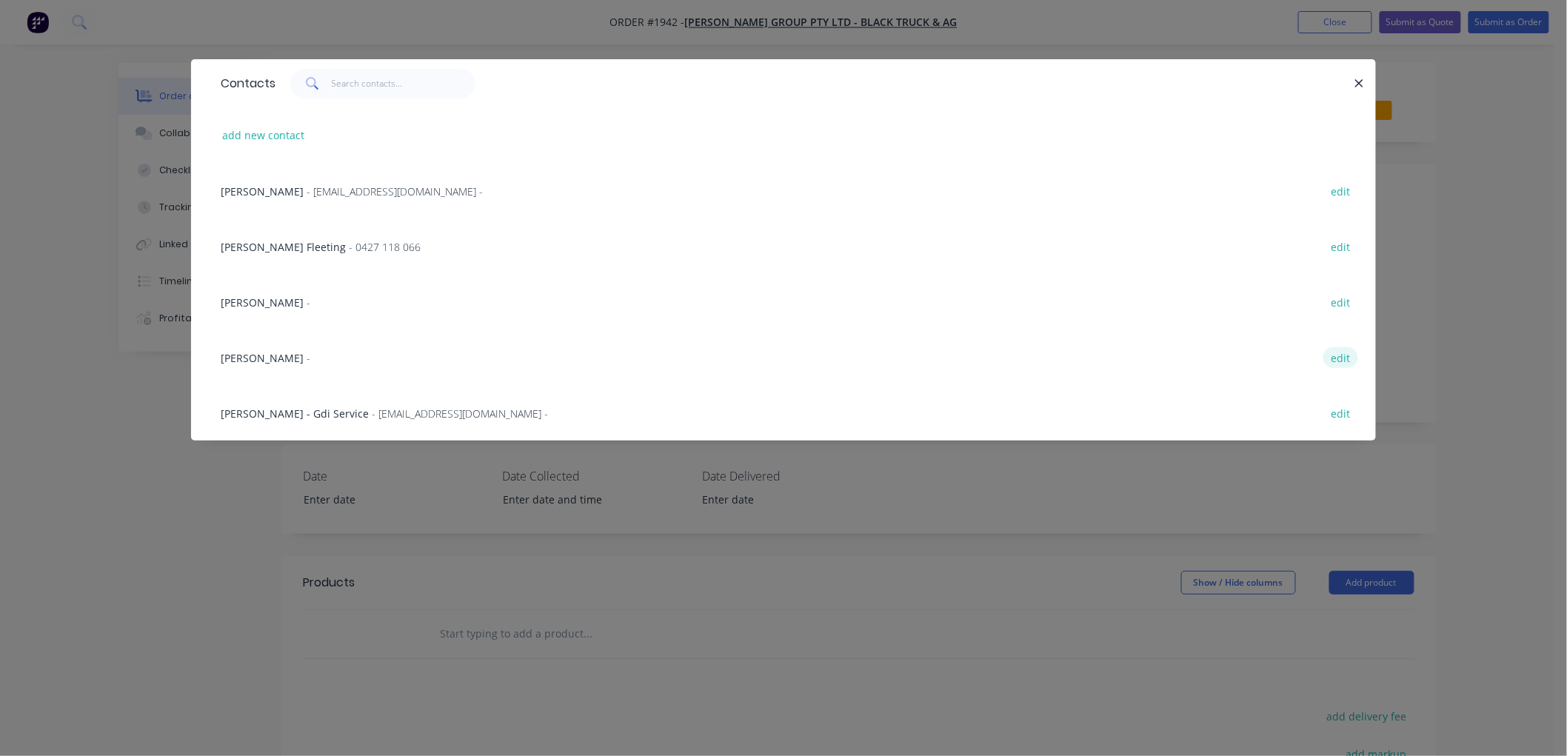
drag, startPoint x: 1343, startPoint y: 352, endPoint x: 1223, endPoint y: 350, distance: 120.0
click at [1343, 353] on button "edit" at bounding box center [1340, 357] width 35 height 20
select select "AU"
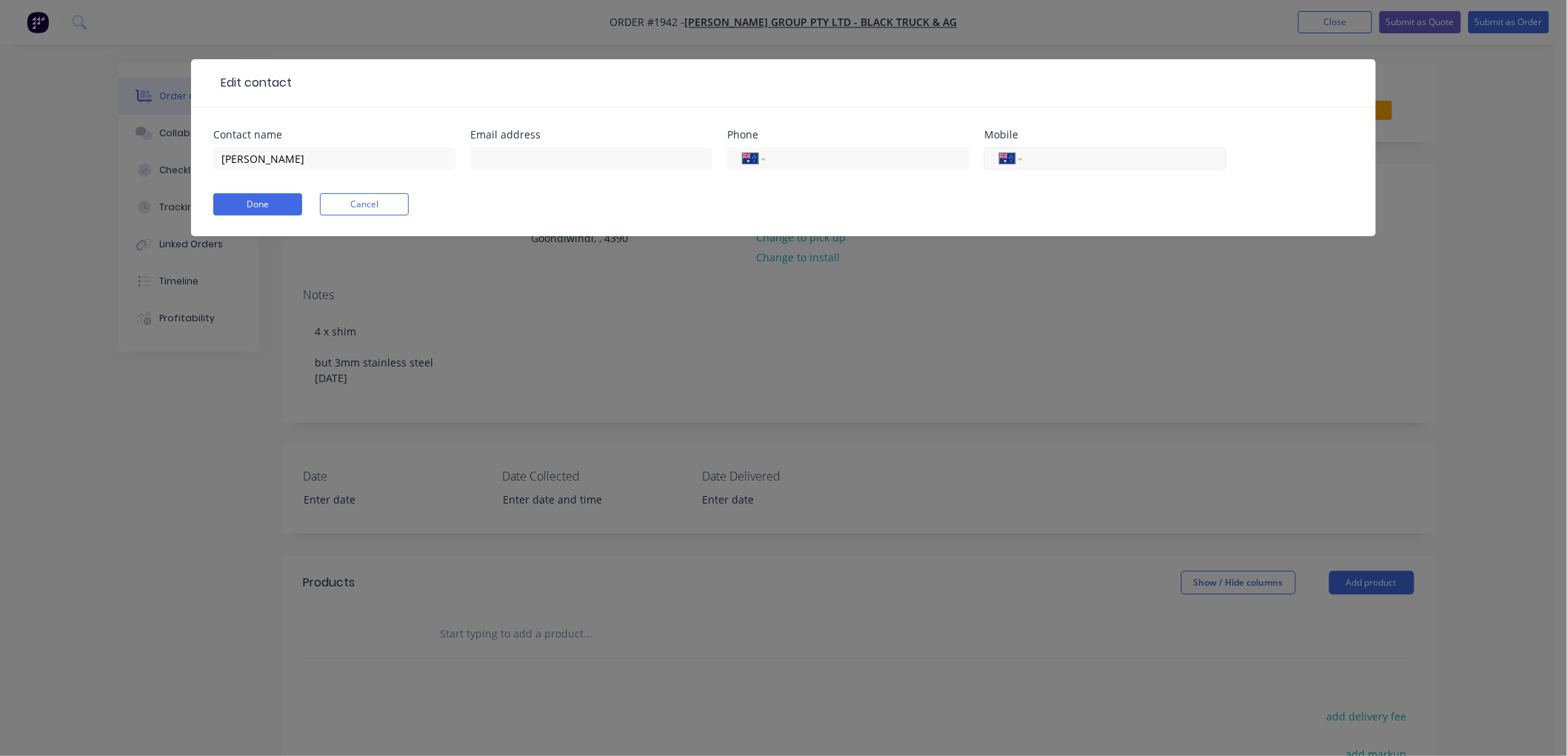
click at [1077, 167] on input "tel" at bounding box center [1122, 158] width 178 height 17
type input "0400 582 092"
click at [240, 204] on button "Done" at bounding box center [257, 204] width 89 height 22
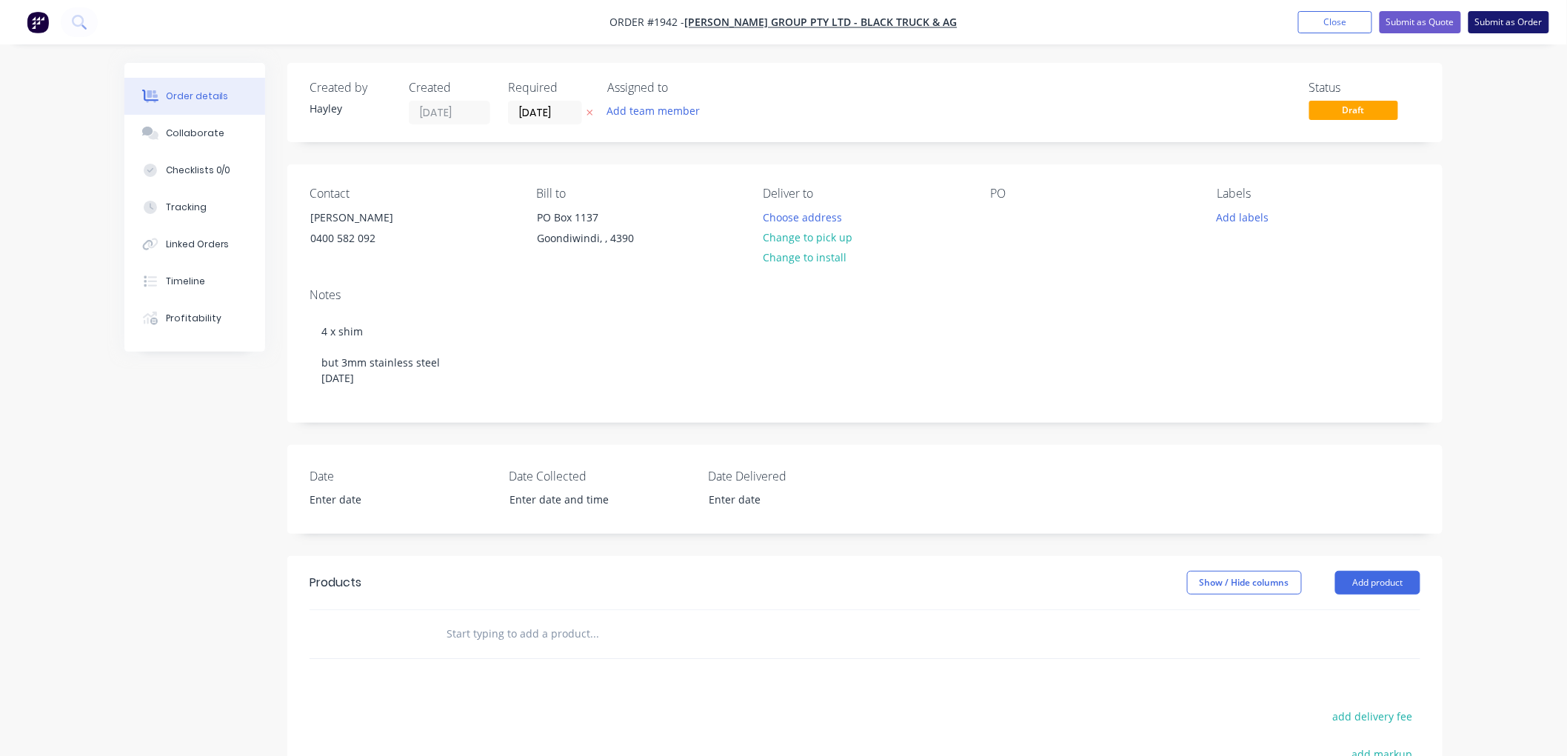
click at [1525, 12] on button "Submit as Order" at bounding box center [1508, 22] width 81 height 22
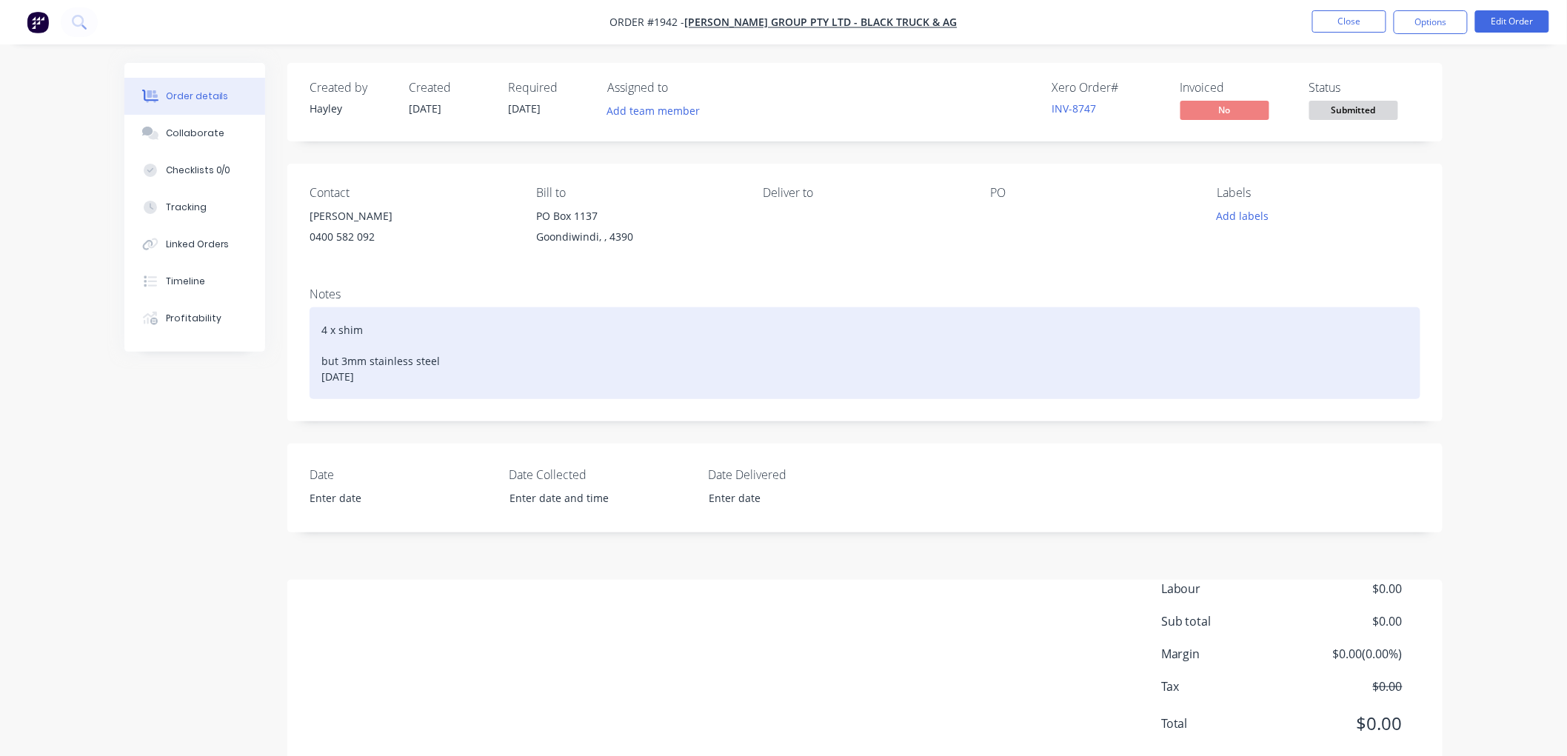
click at [375, 330] on div "4 x shim but 3mm stainless steel [DATE]" at bounding box center [865, 353] width 1111 height 92
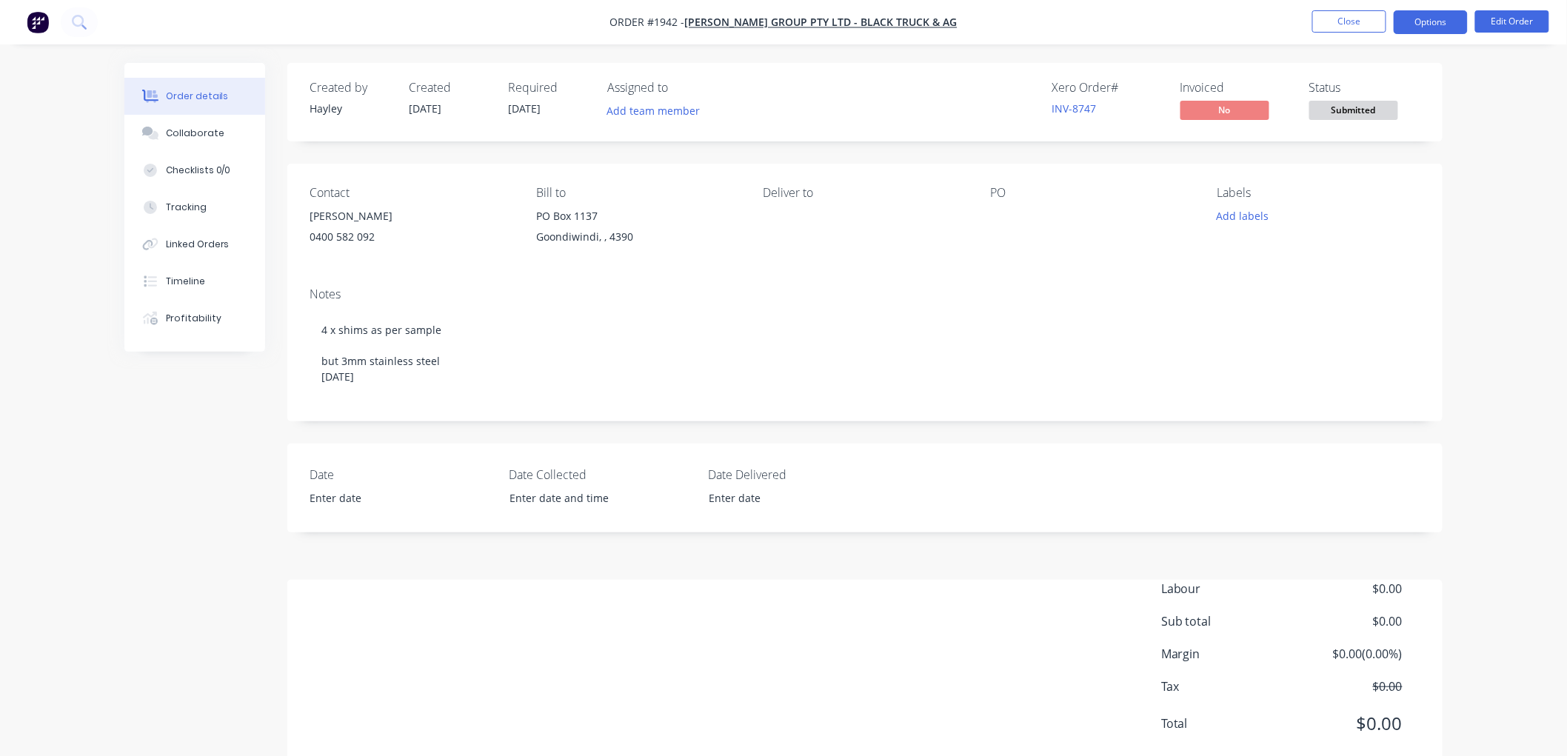
click at [1426, 27] on button "Options" at bounding box center [1431, 22] width 74 height 24
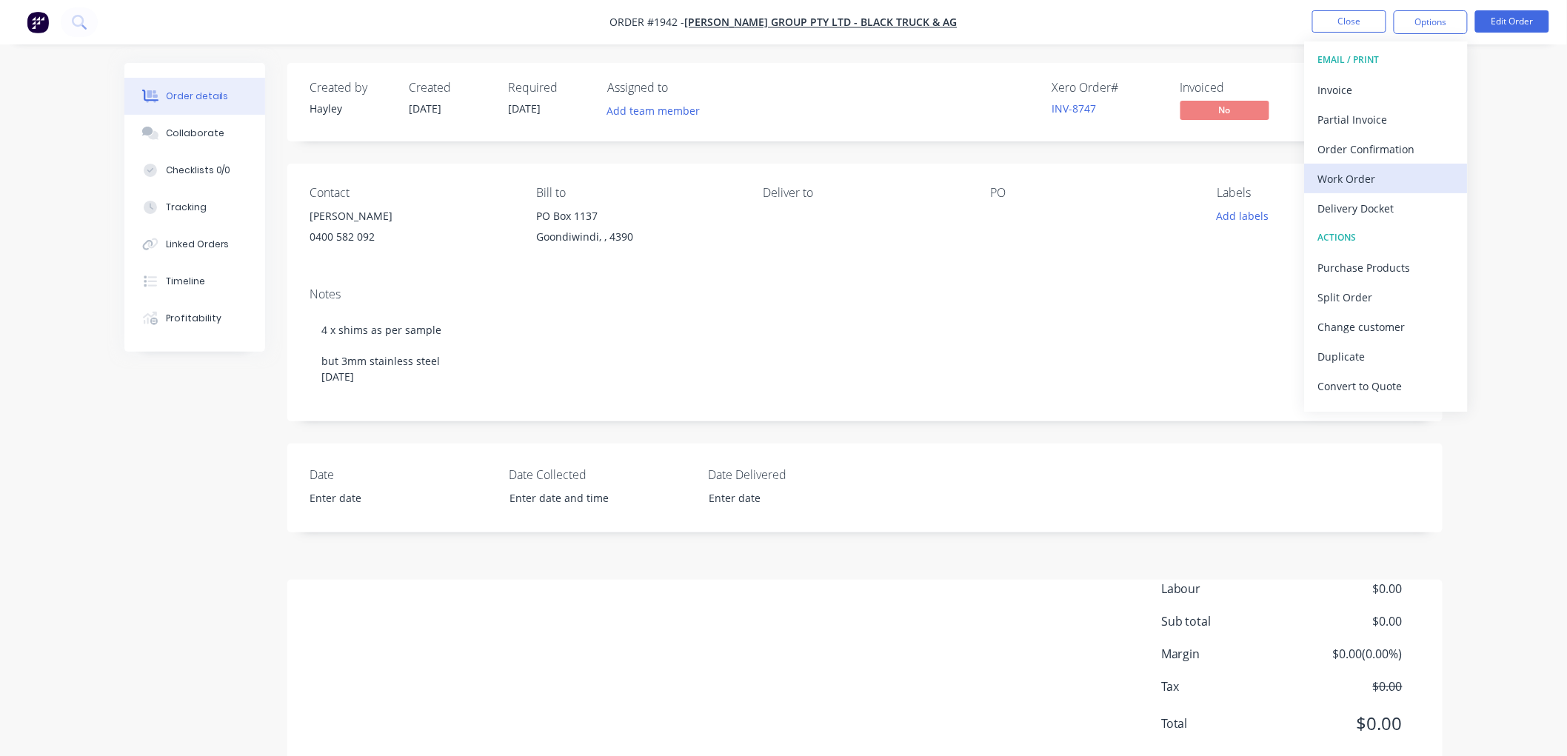
click at [1385, 180] on div "Work Order" at bounding box center [1386, 178] width 136 height 21
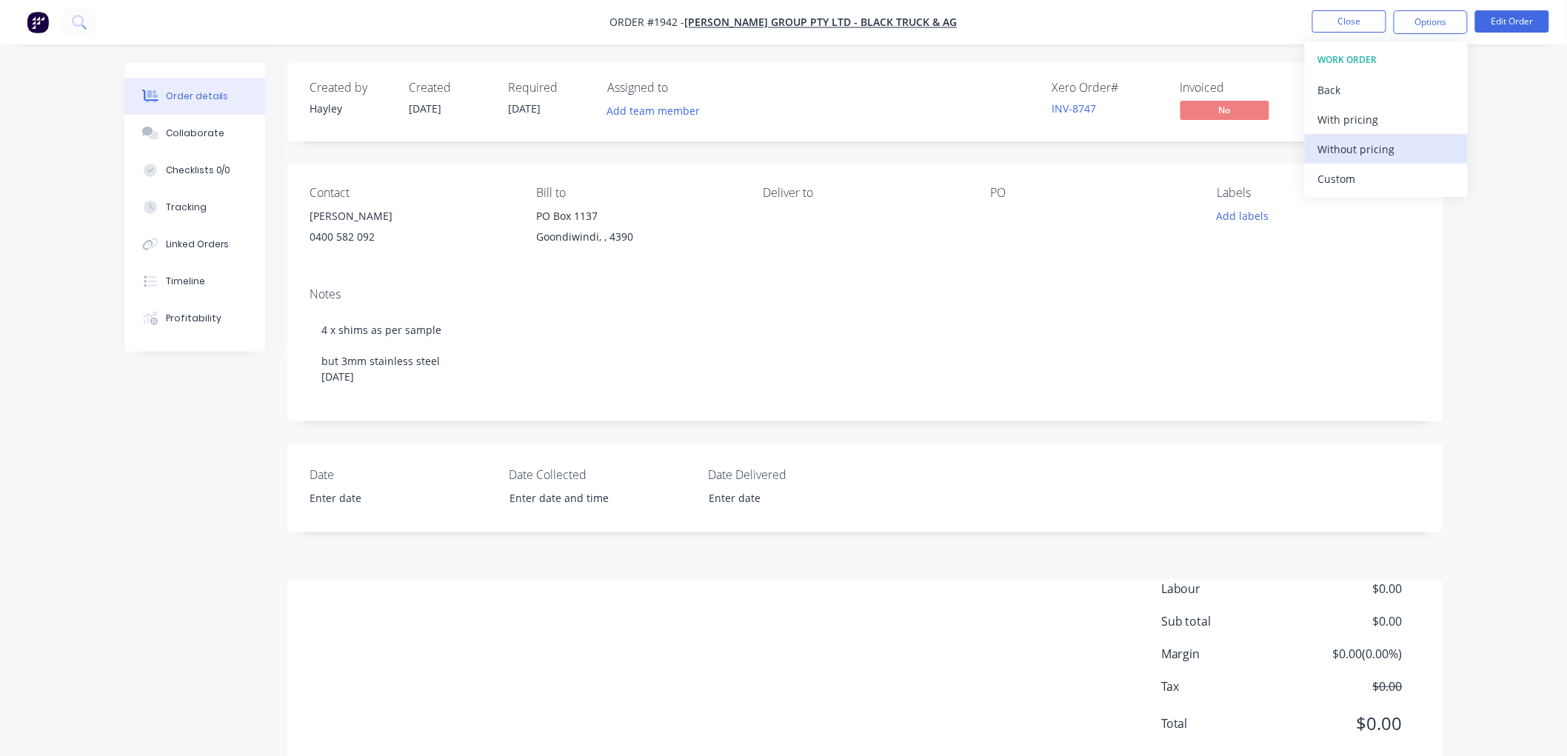
click at [1385, 144] on div "Without pricing" at bounding box center [1386, 148] width 136 height 21
drag, startPoint x: 522, startPoint y: 109, endPoint x: 532, endPoint y: 110, distance: 9.7
click at [523, 108] on span "[DATE]" at bounding box center [524, 108] width 33 height 14
click at [535, 110] on span "[DATE]" at bounding box center [524, 108] width 33 height 14
click at [1518, 30] on button "Edit Order" at bounding box center [1512, 21] width 74 height 22
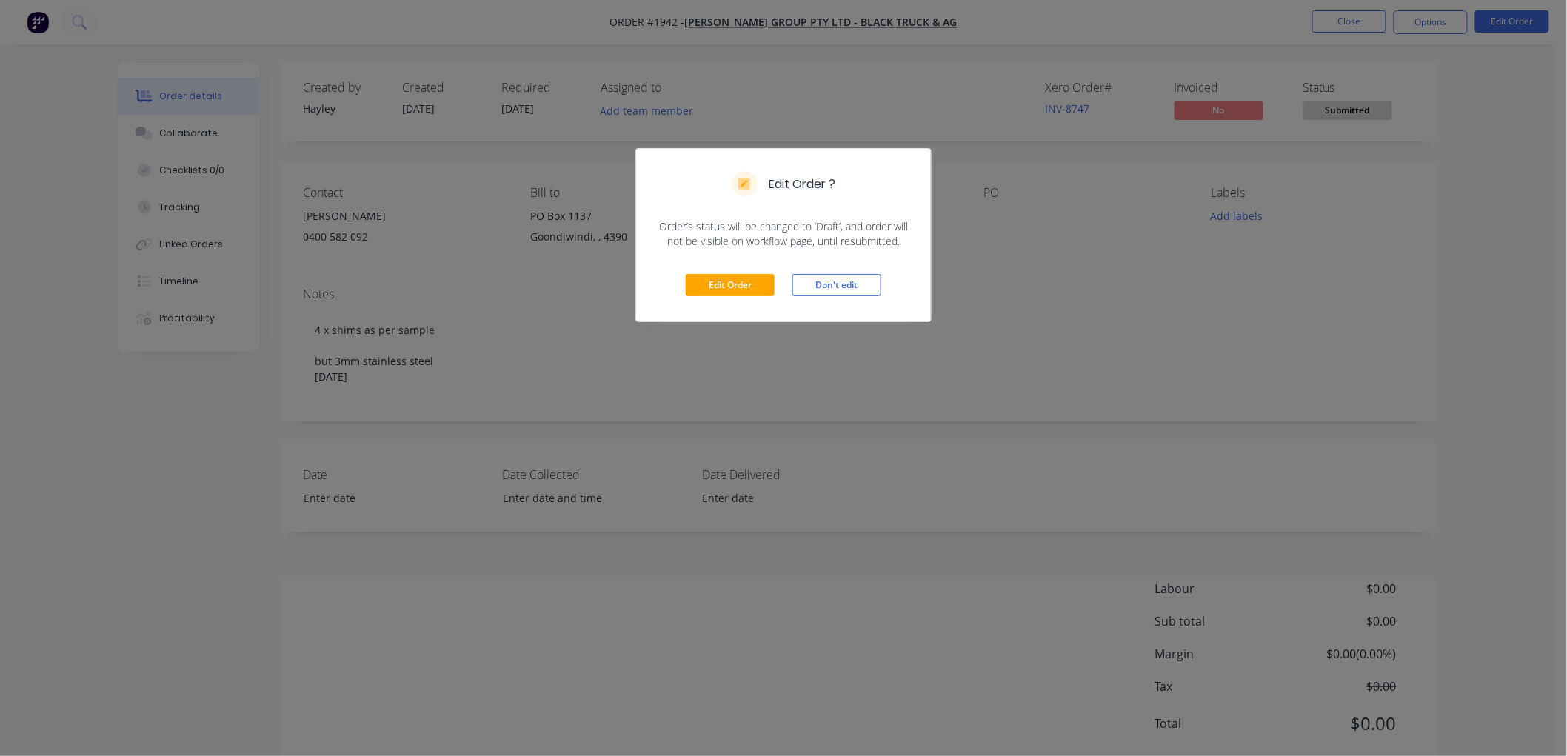
drag, startPoint x: 718, startPoint y: 269, endPoint x: 720, endPoint y: 282, distance: 13.5
click at [718, 270] on div "Edit Order Don't edit" at bounding box center [783, 285] width 295 height 73
click at [720, 282] on button "Edit Order" at bounding box center [730, 285] width 89 height 22
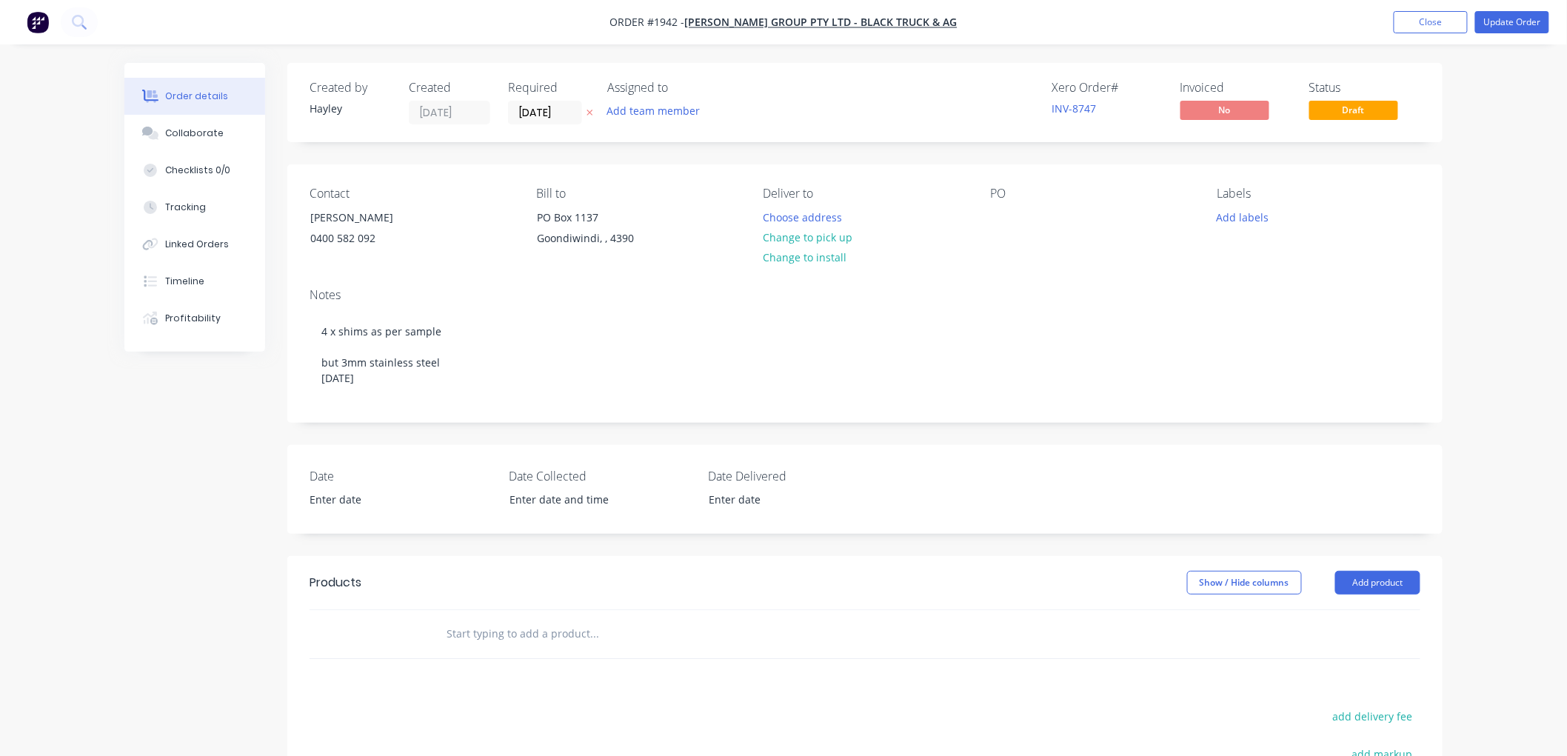
click at [519, 101] on label "[DATE]" at bounding box center [545, 113] width 74 height 24
click at [519, 101] on input "[DATE]" at bounding box center [545, 112] width 73 height 22
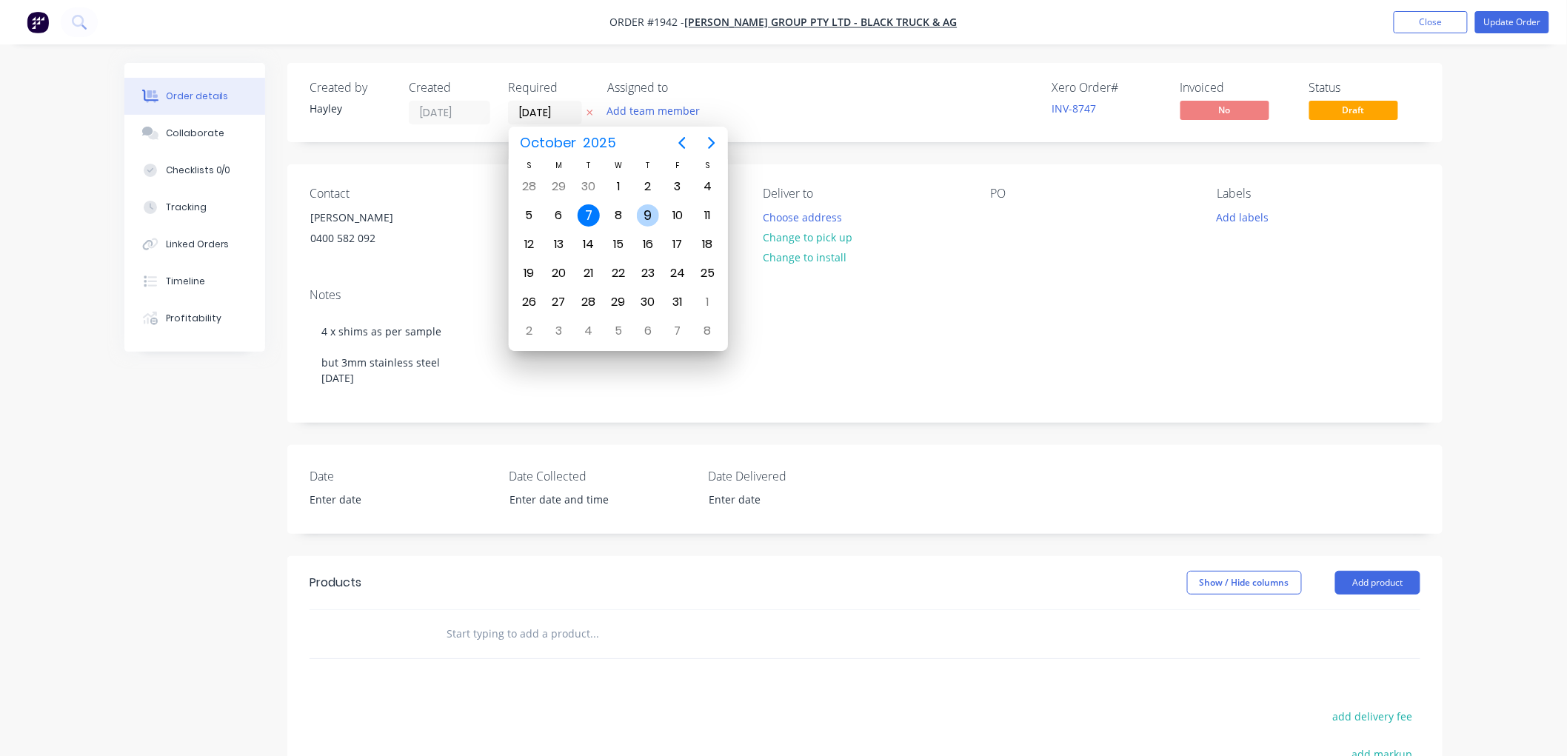
click at [640, 213] on div "9" at bounding box center [648, 215] width 22 height 22
type input "[DATE]"
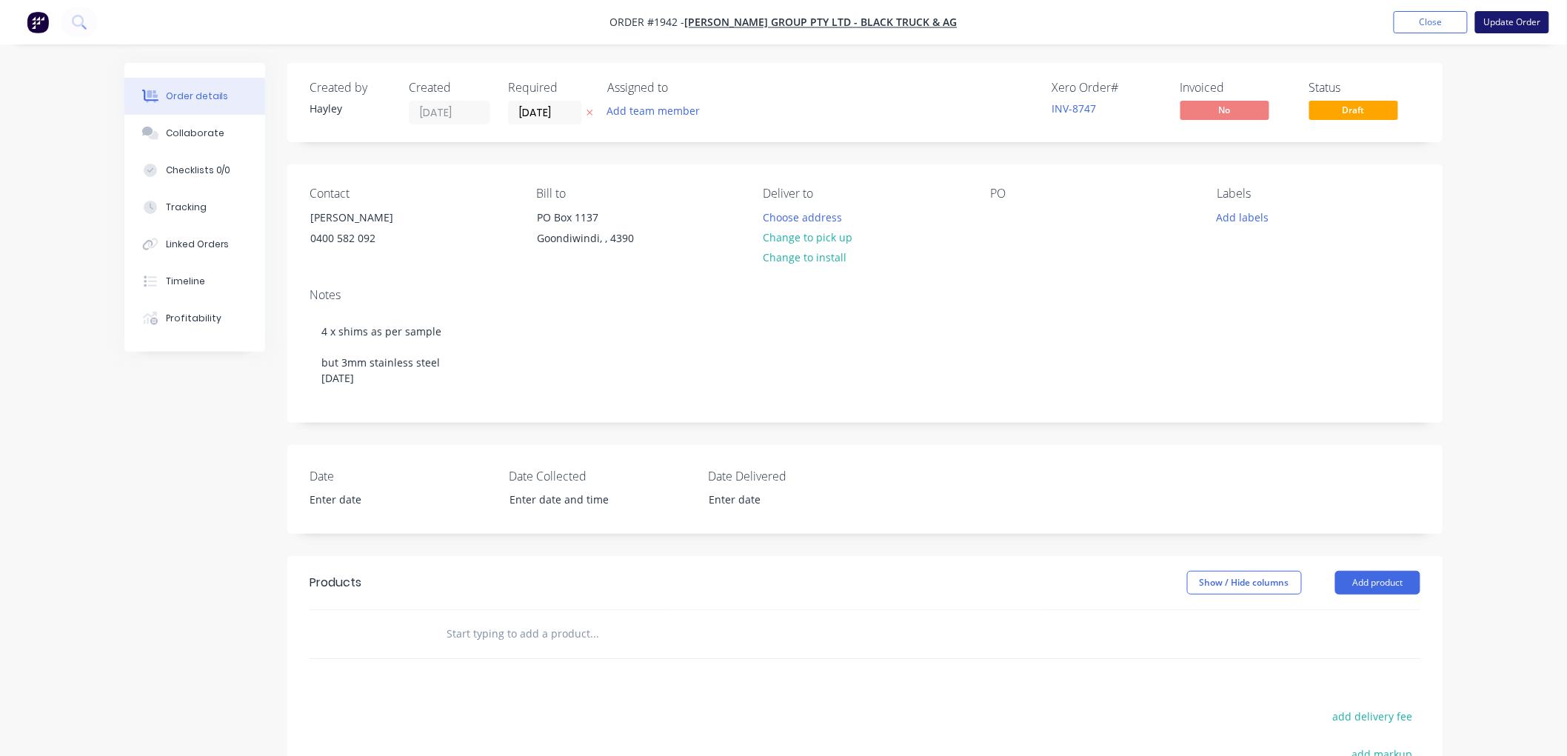
click at [1538, 19] on button "Update Order" at bounding box center [1512, 22] width 74 height 22
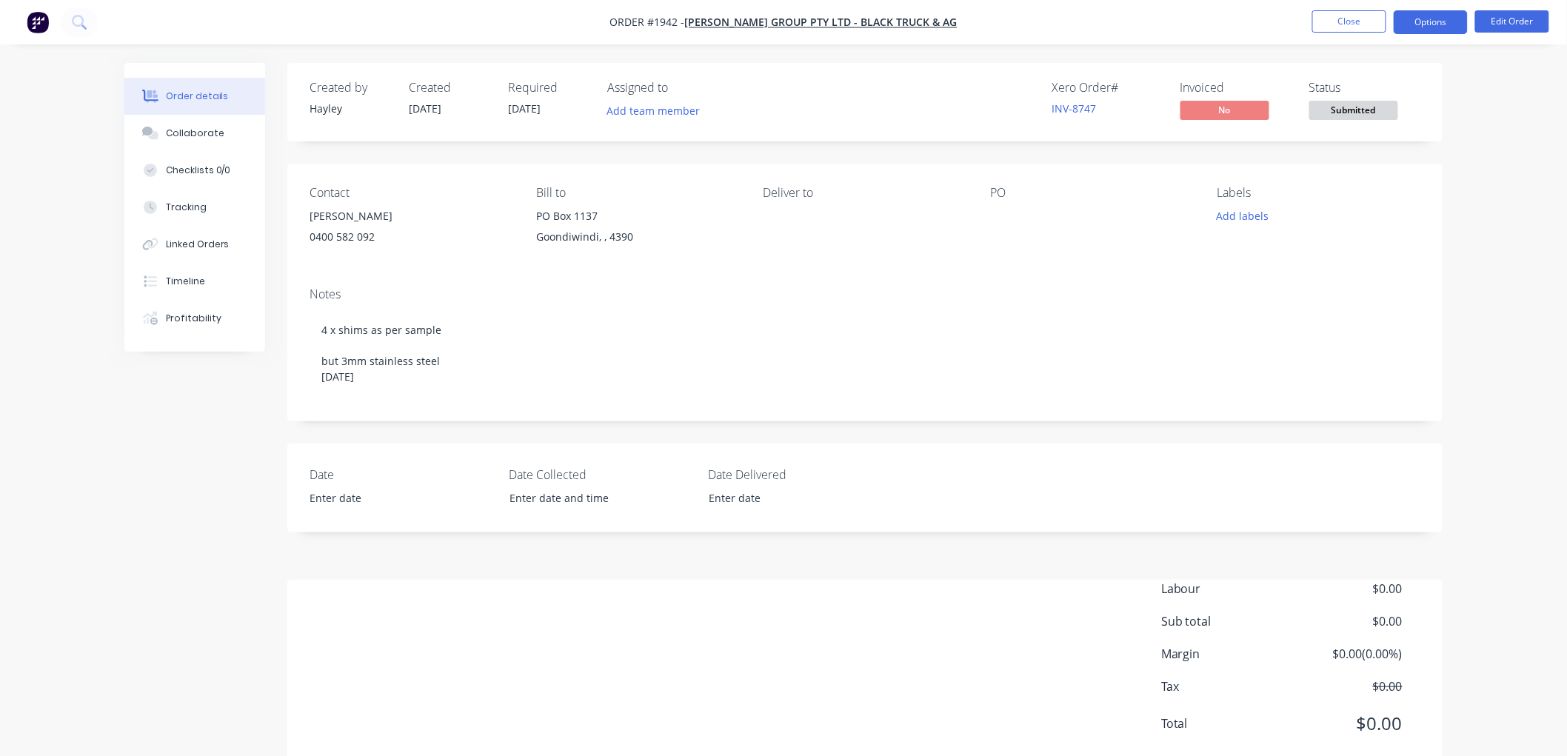
click at [1448, 22] on button "Options" at bounding box center [1431, 22] width 74 height 24
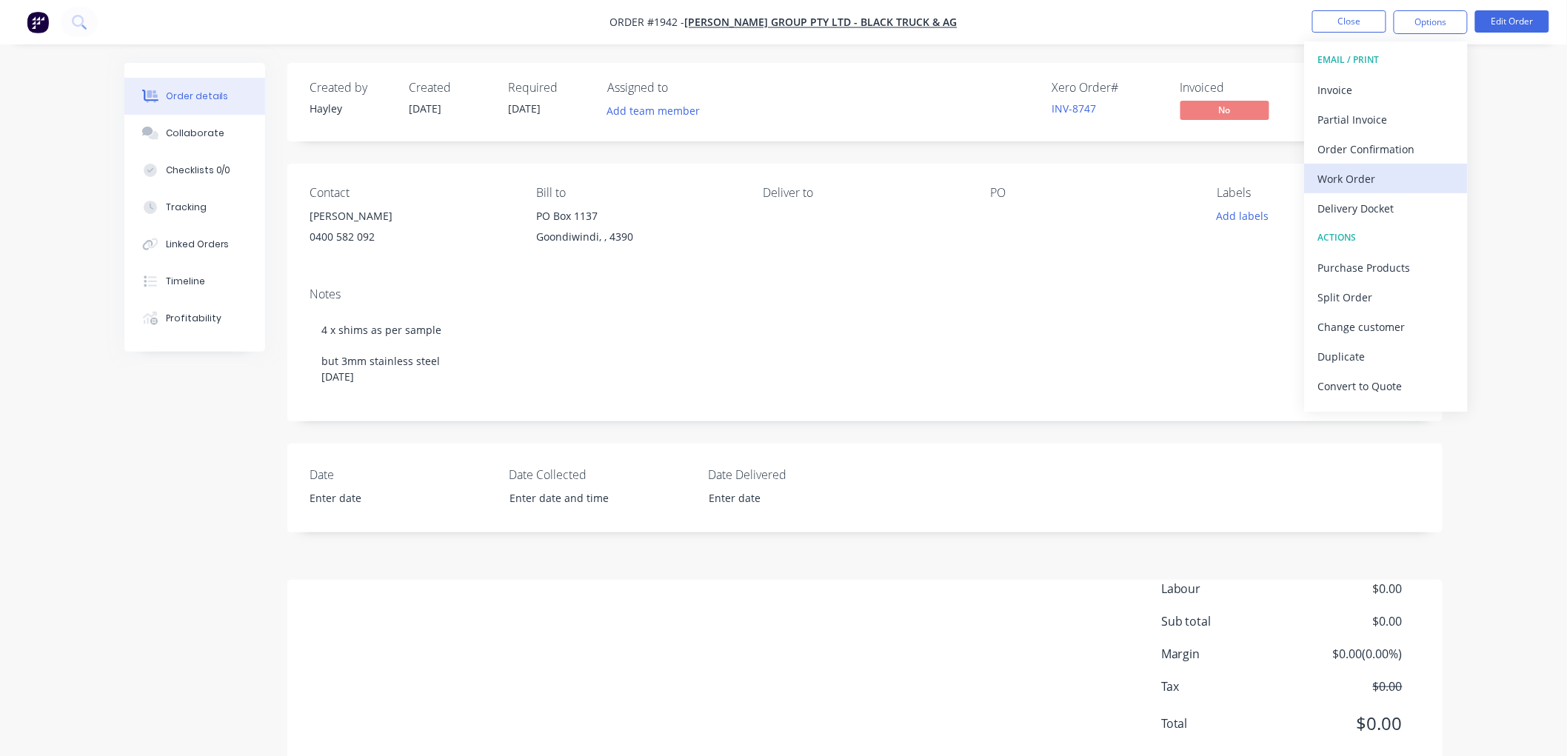
click at [1395, 173] on div "Work Order" at bounding box center [1386, 178] width 136 height 21
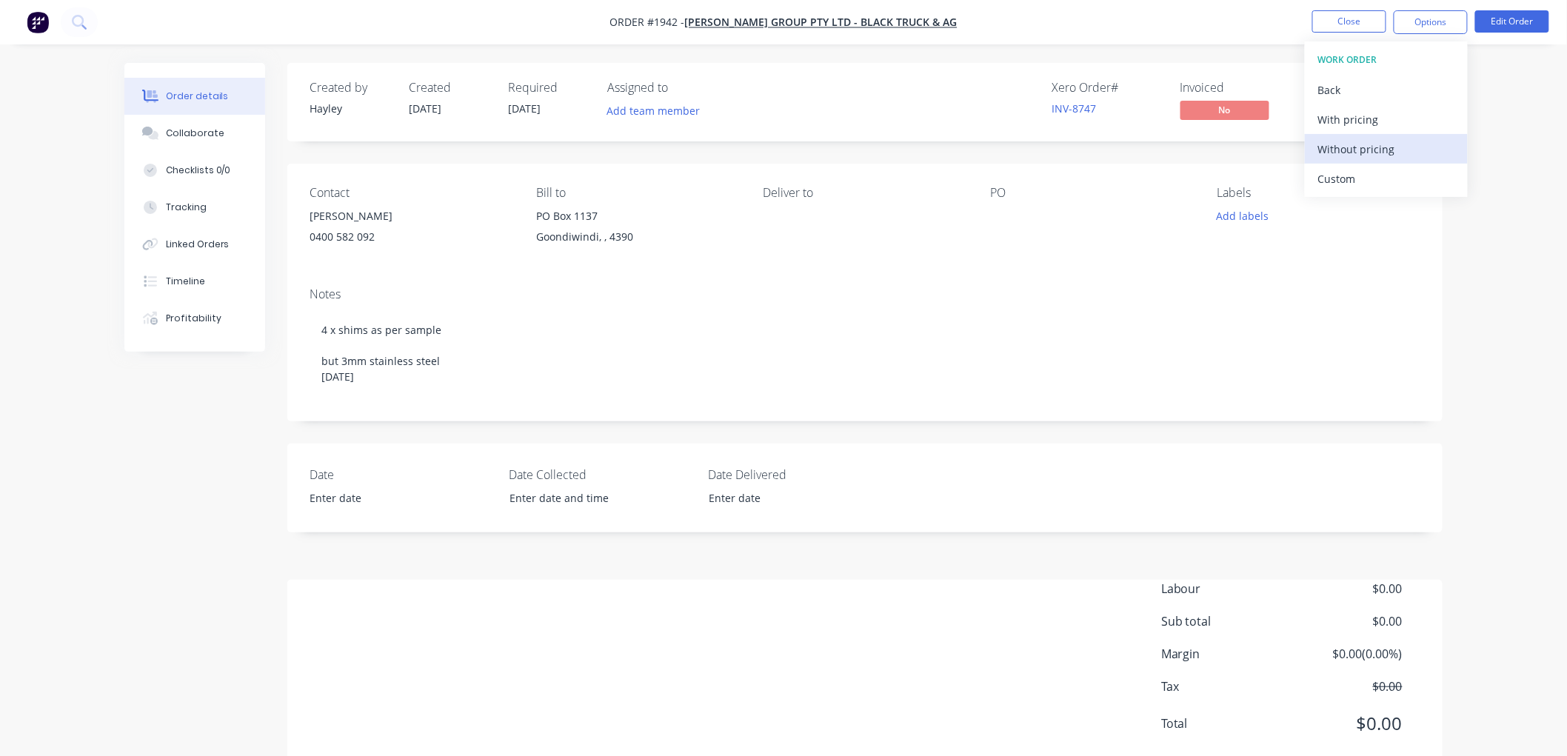
click at [1402, 146] on div "Without pricing" at bounding box center [1386, 148] width 136 height 21
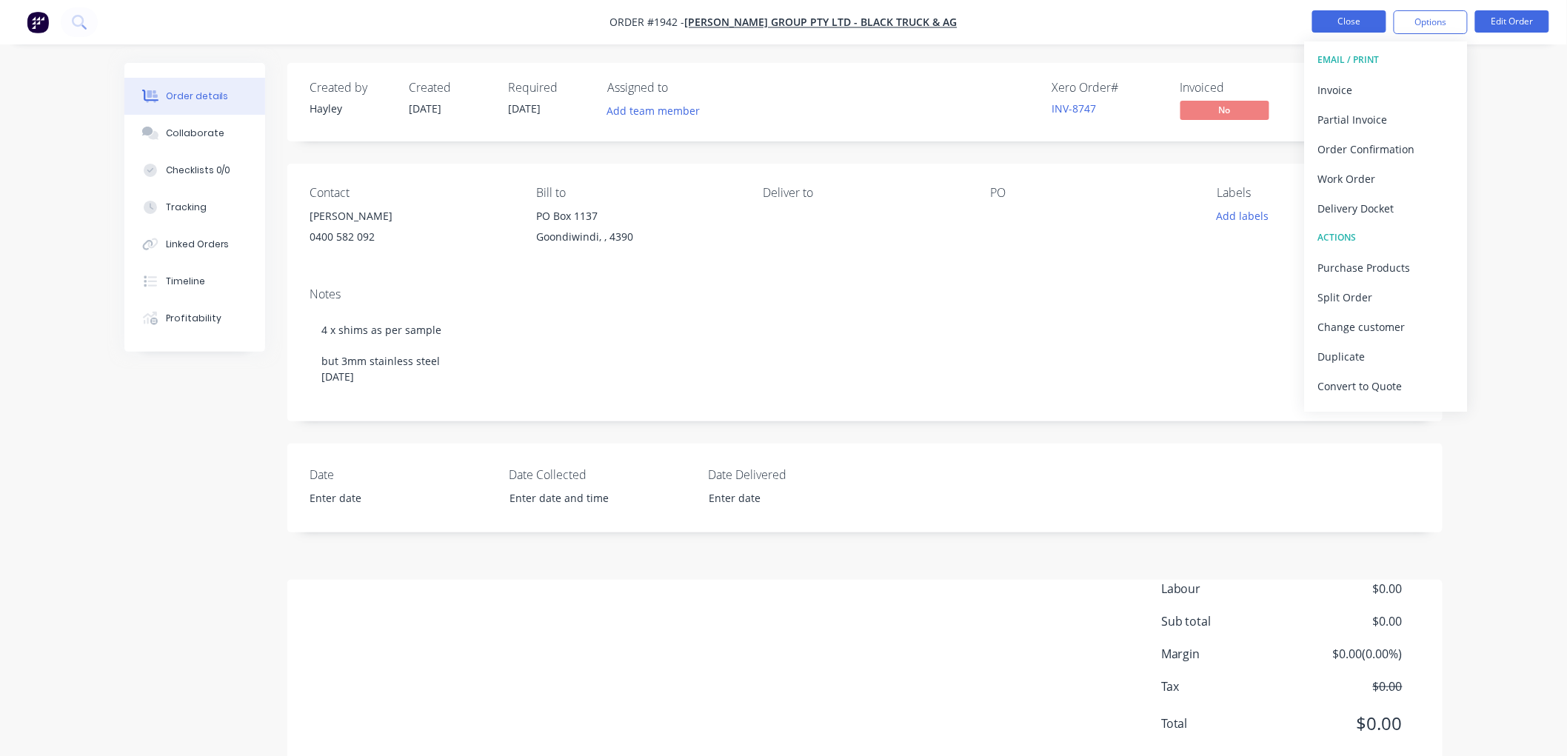
click at [1352, 16] on button "Close" at bounding box center [1349, 21] width 74 height 22
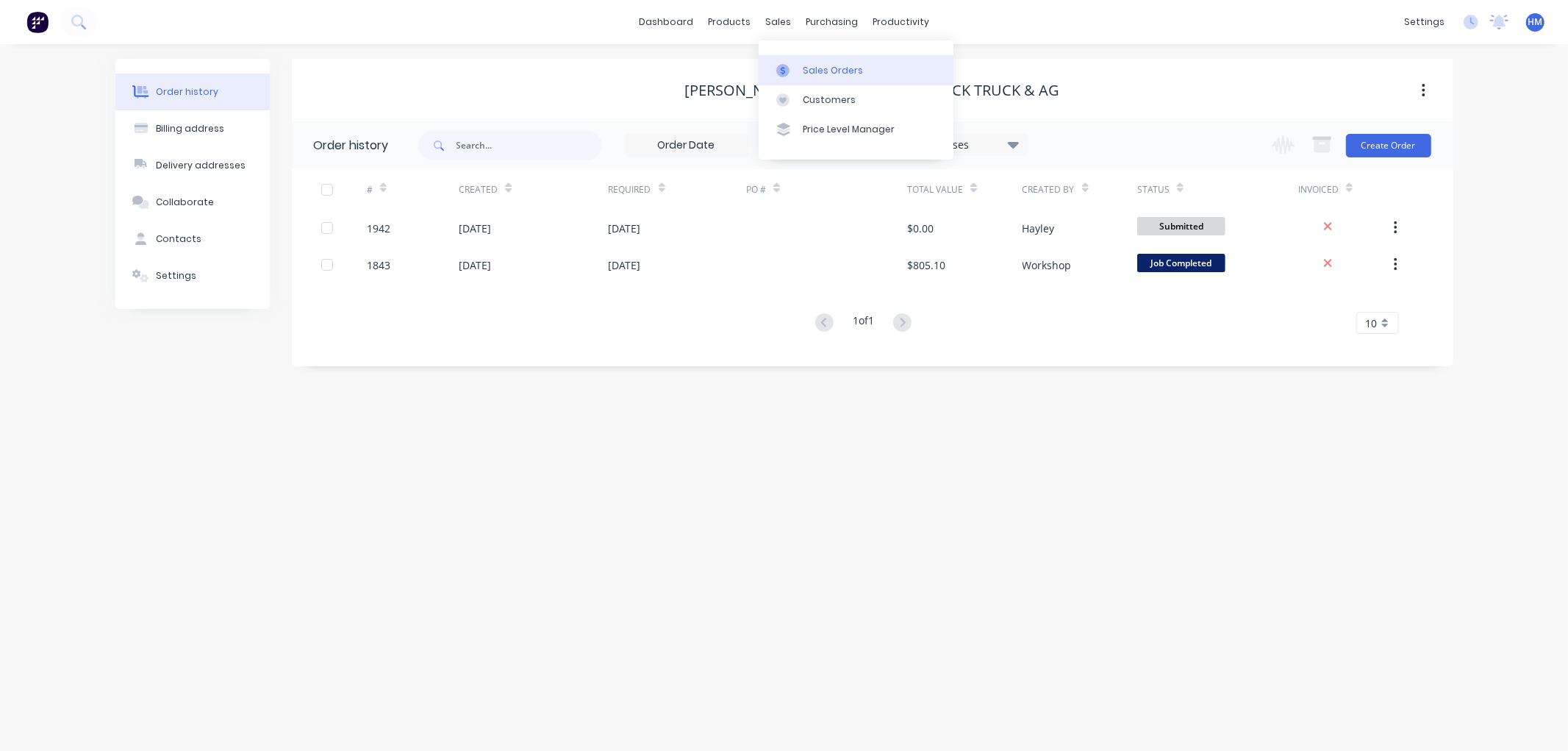
click at [822, 79] on link "Sales Orders" at bounding box center [856, 71] width 195 height 30
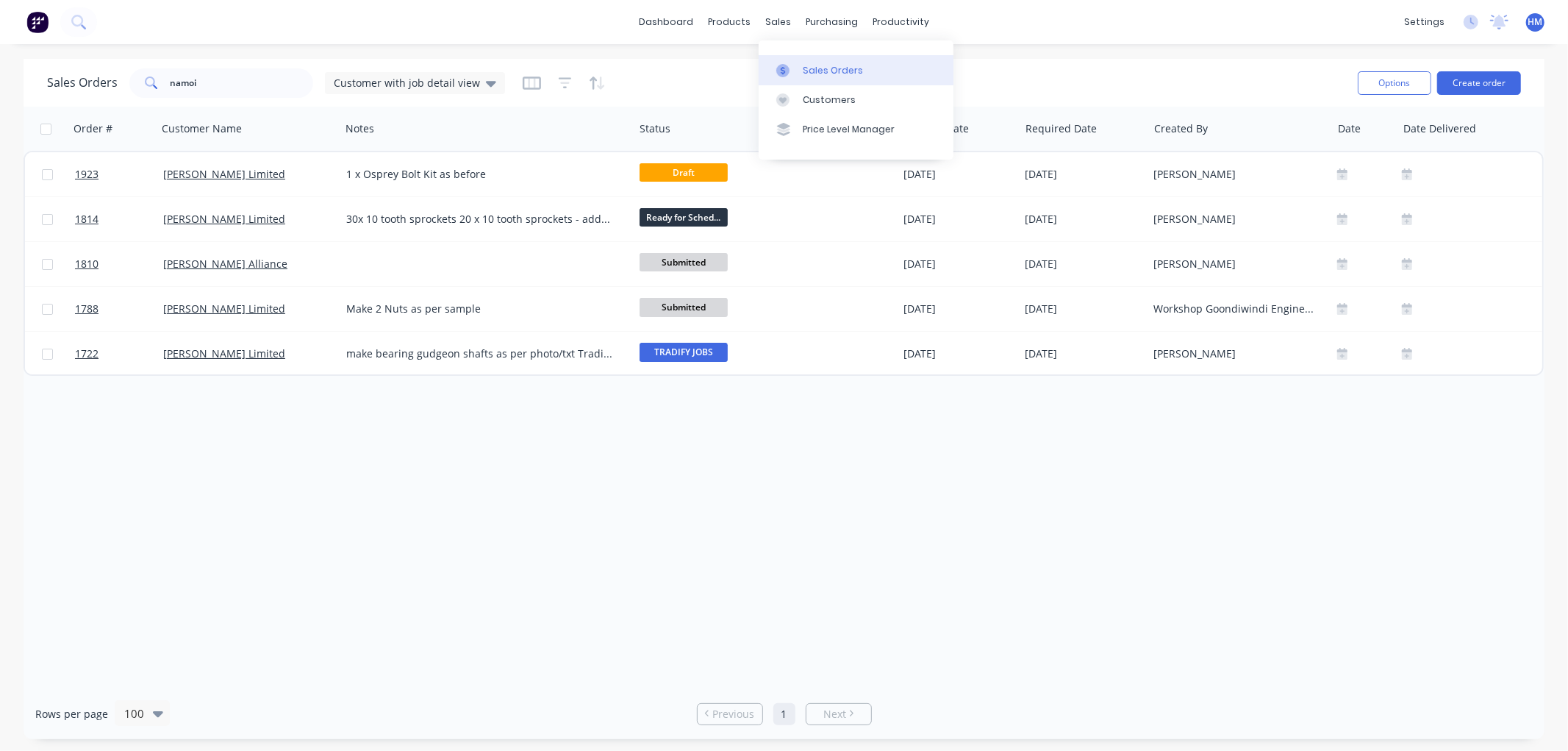
click at [820, 71] on div "Sales Orders" at bounding box center [833, 70] width 61 height 13
click at [1491, 78] on button "Create order" at bounding box center [1480, 83] width 83 height 24
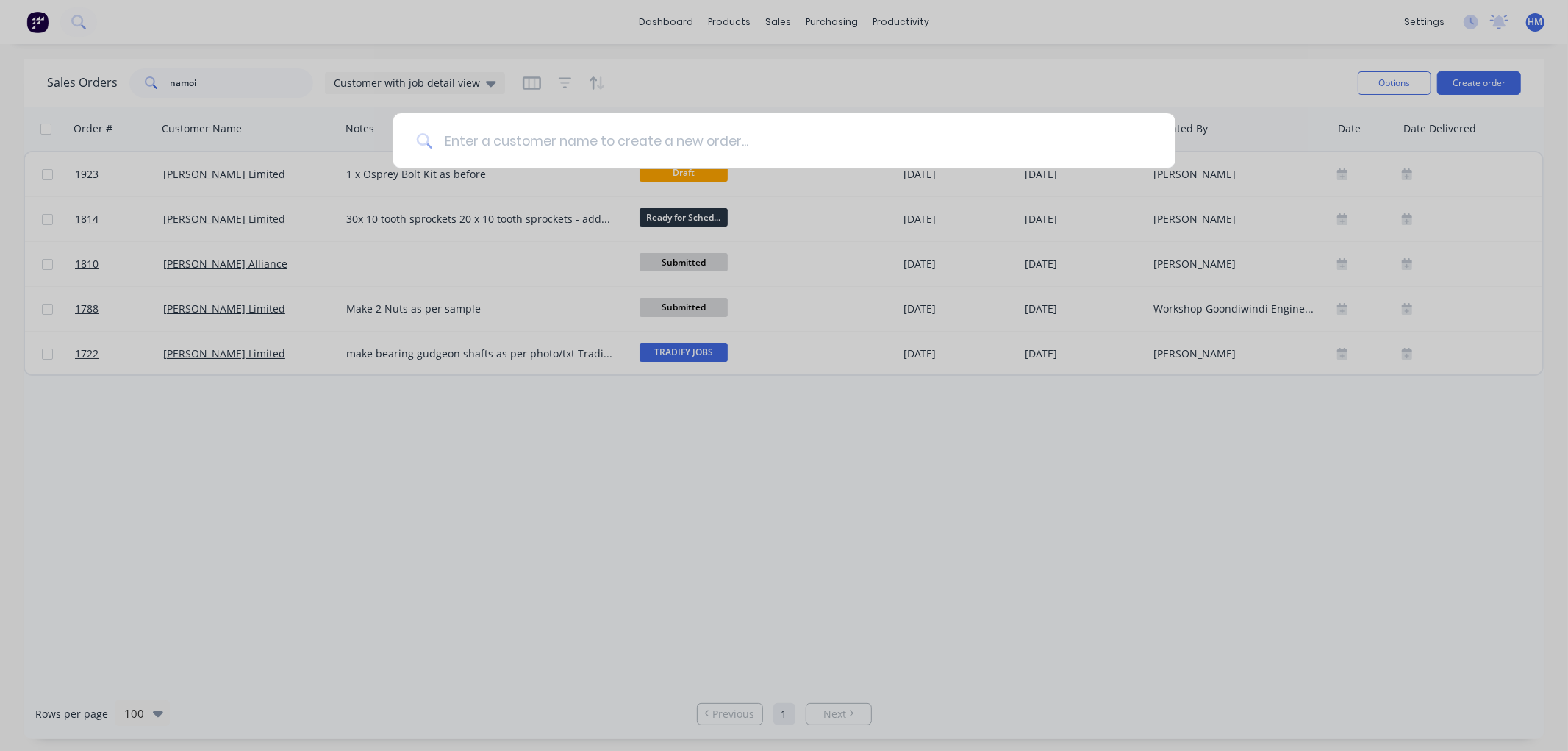
click at [604, 137] on input at bounding box center [791, 141] width 720 height 56
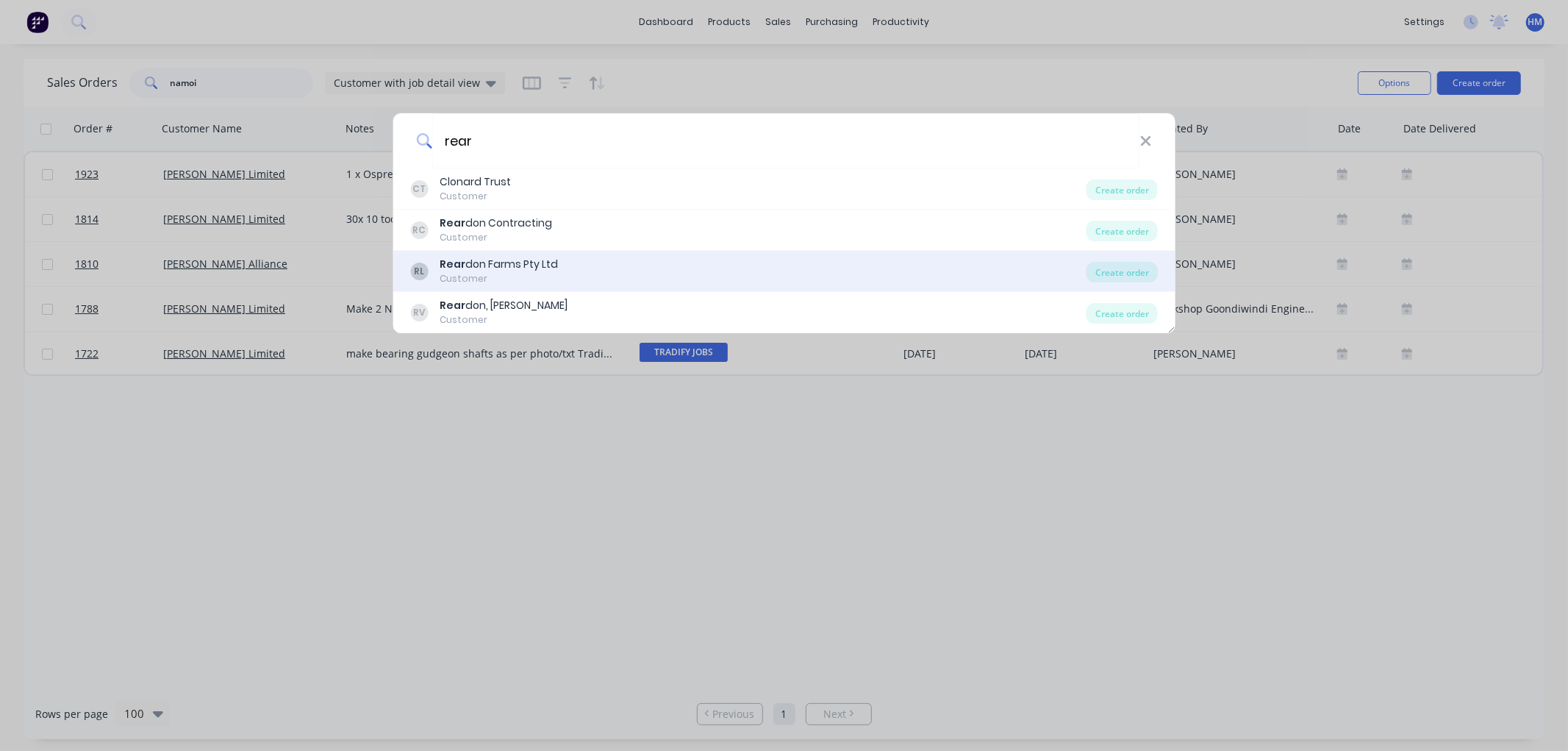
type input "rear"
click at [511, 272] on div "Customer" at bounding box center [499, 278] width 118 height 13
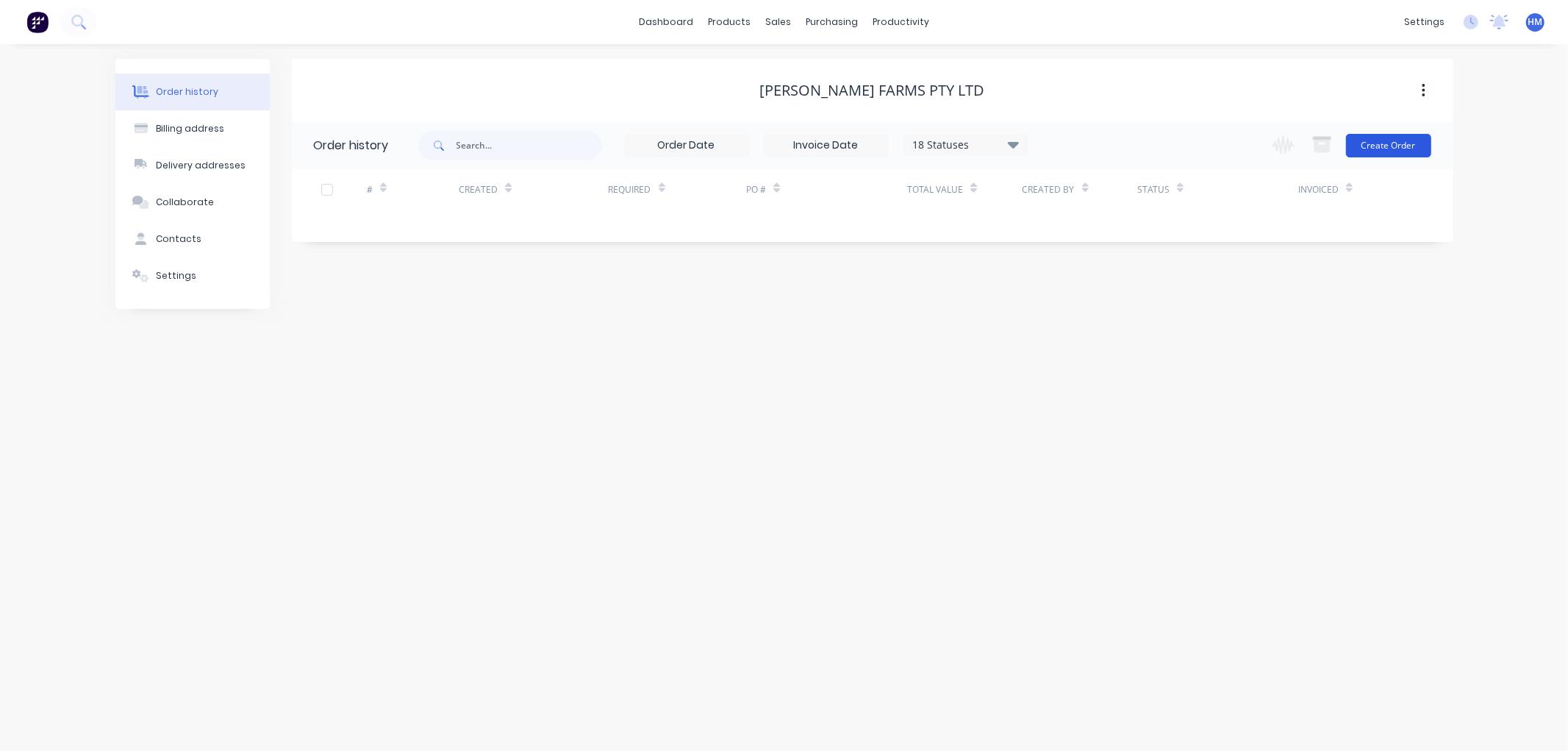
click at [1361, 152] on button "Create Order" at bounding box center [1389, 146] width 85 height 24
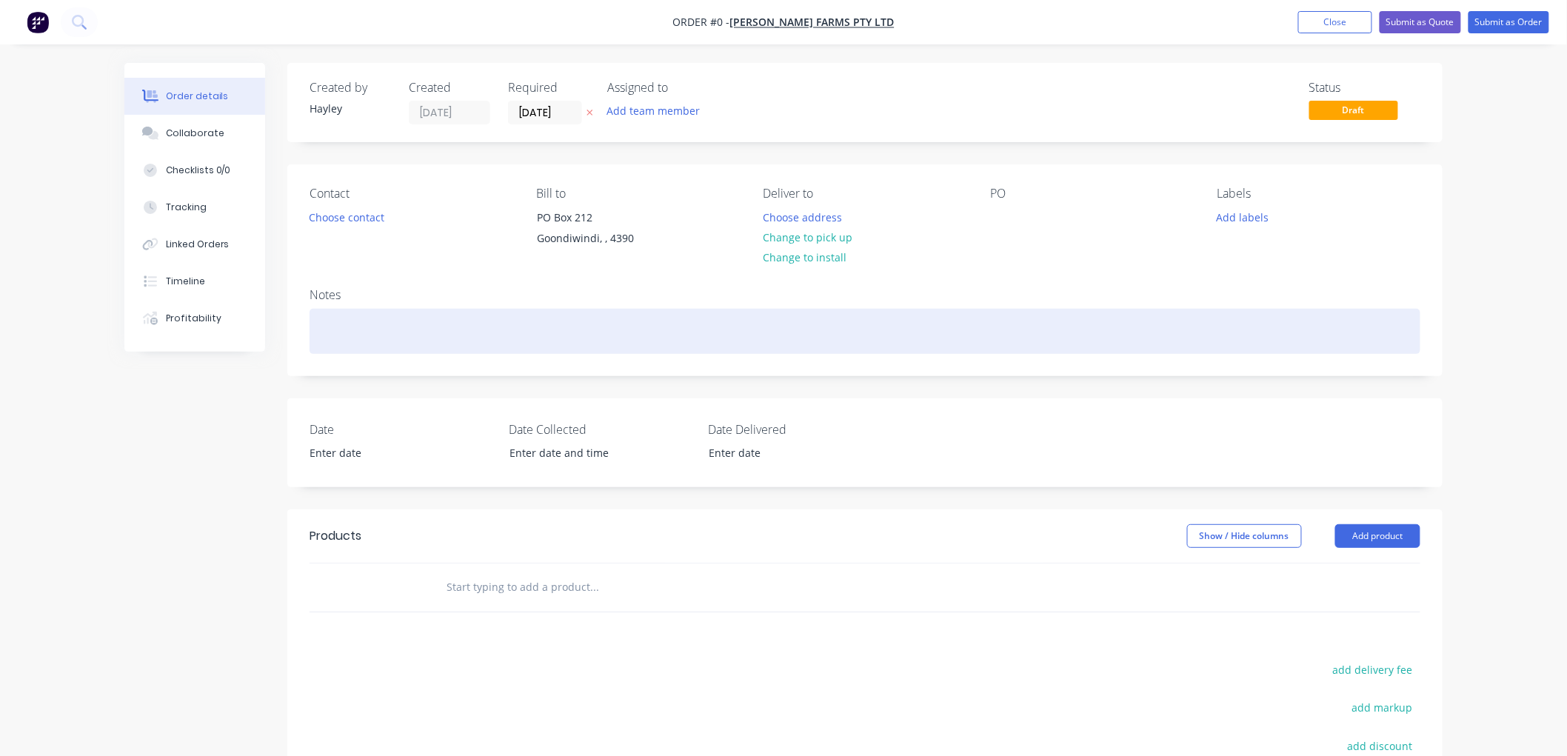
click at [387, 335] on div at bounding box center [865, 331] width 1111 height 45
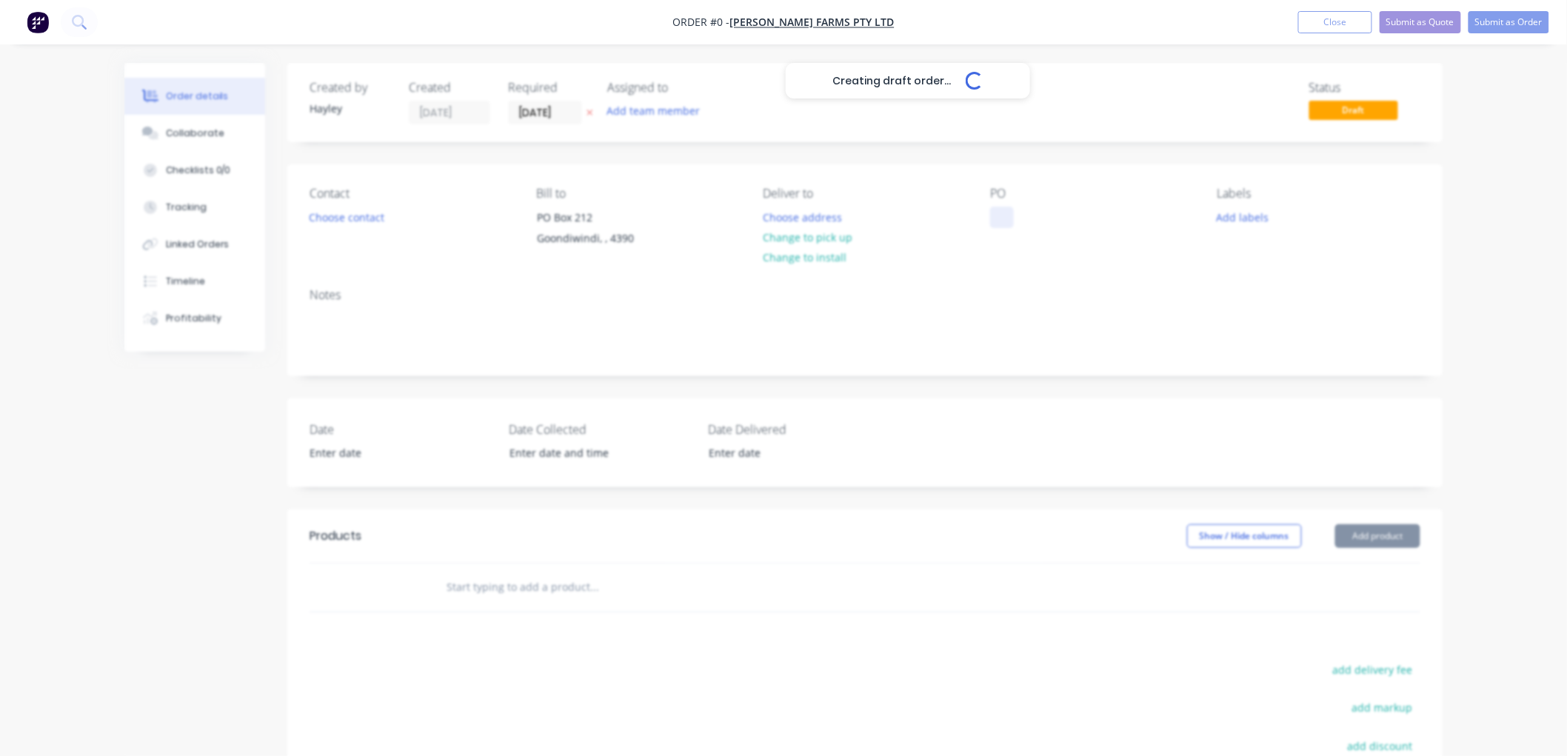
click at [1009, 219] on div "Creating draft order... Loading... Order details Collaborate Checklists 0/0 Tra…" at bounding box center [784, 526] width 1348 height 927
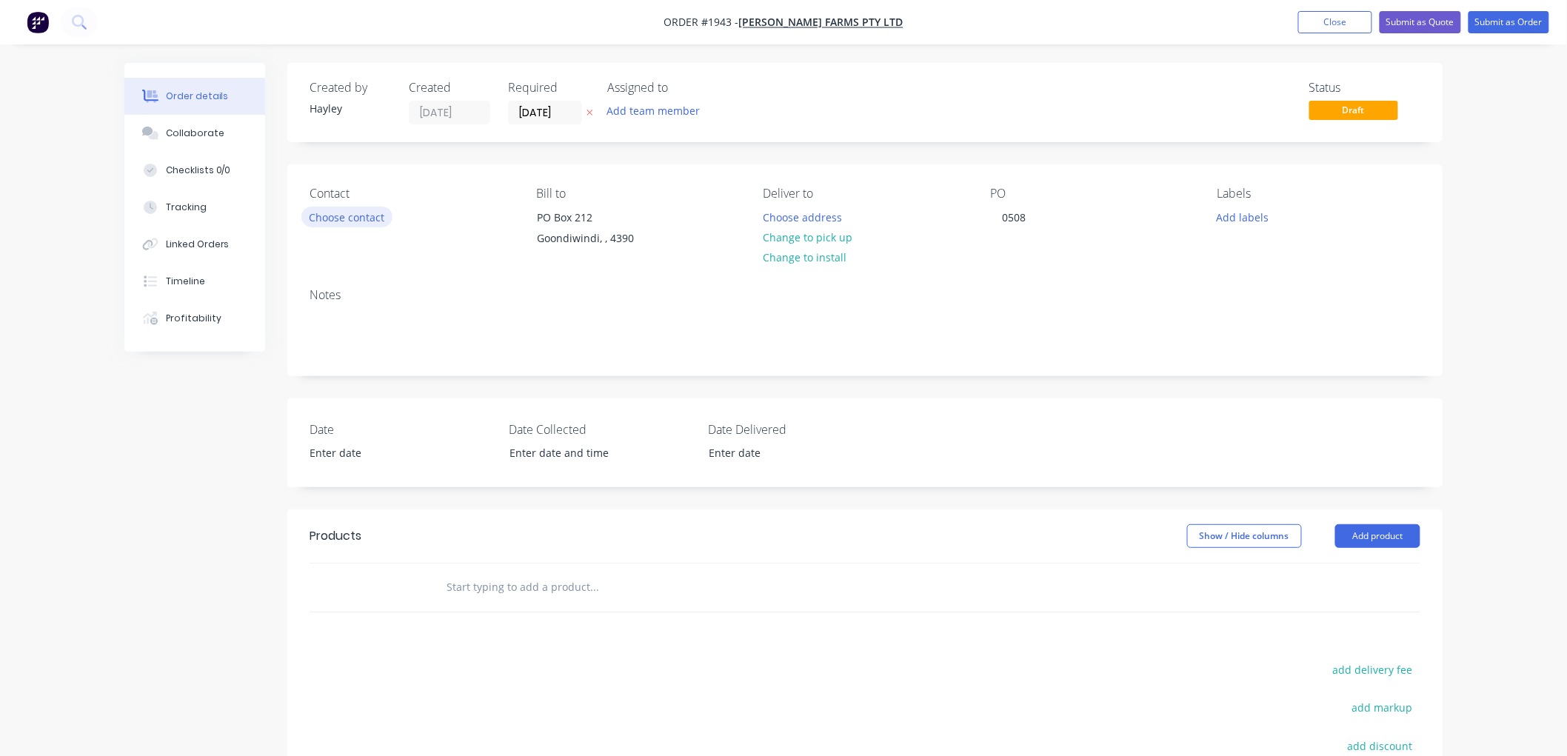
click at [371, 215] on button "Choose contact" at bounding box center [346, 217] width 91 height 20
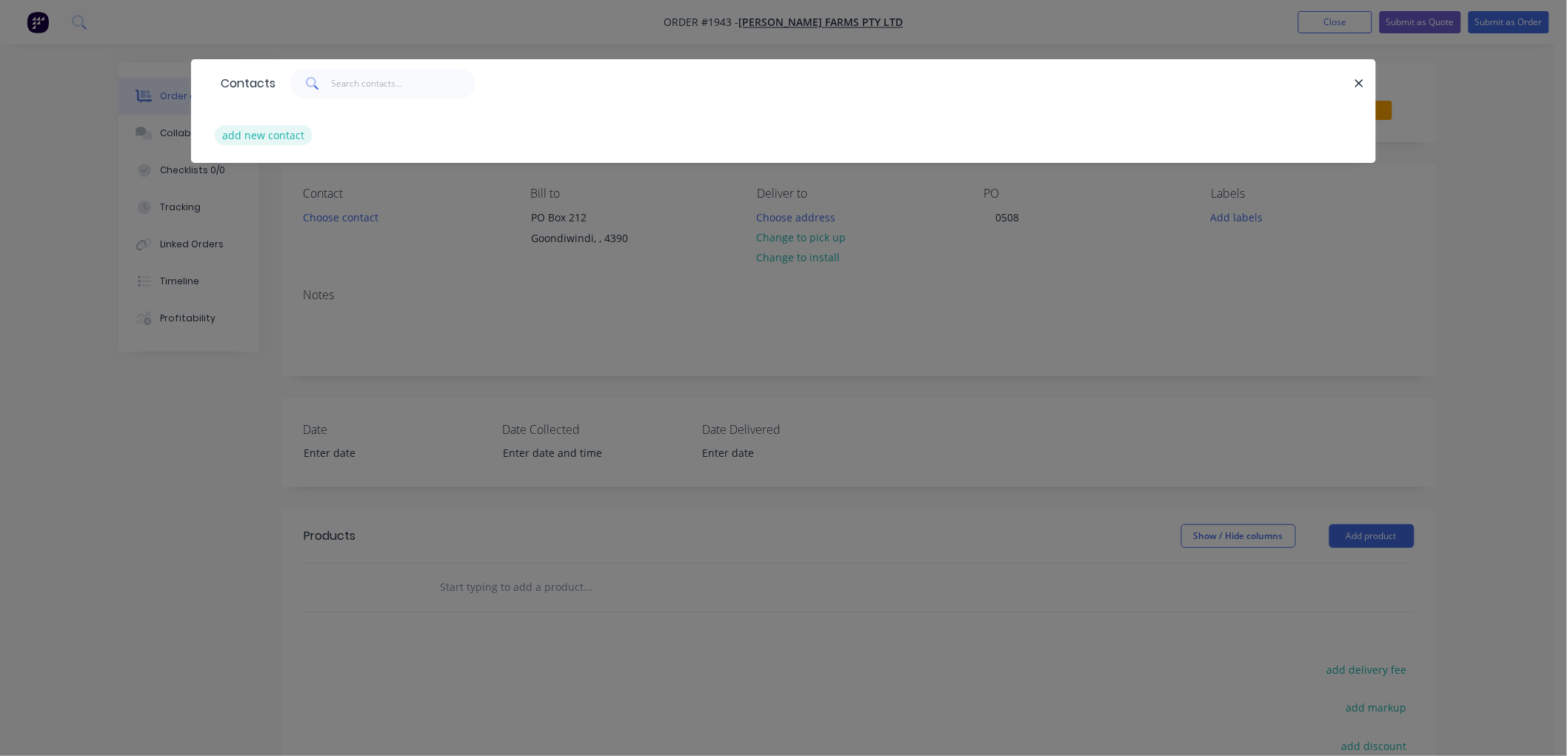
click at [263, 131] on button "add new contact" at bounding box center [264, 135] width 98 height 20
select select "AU"
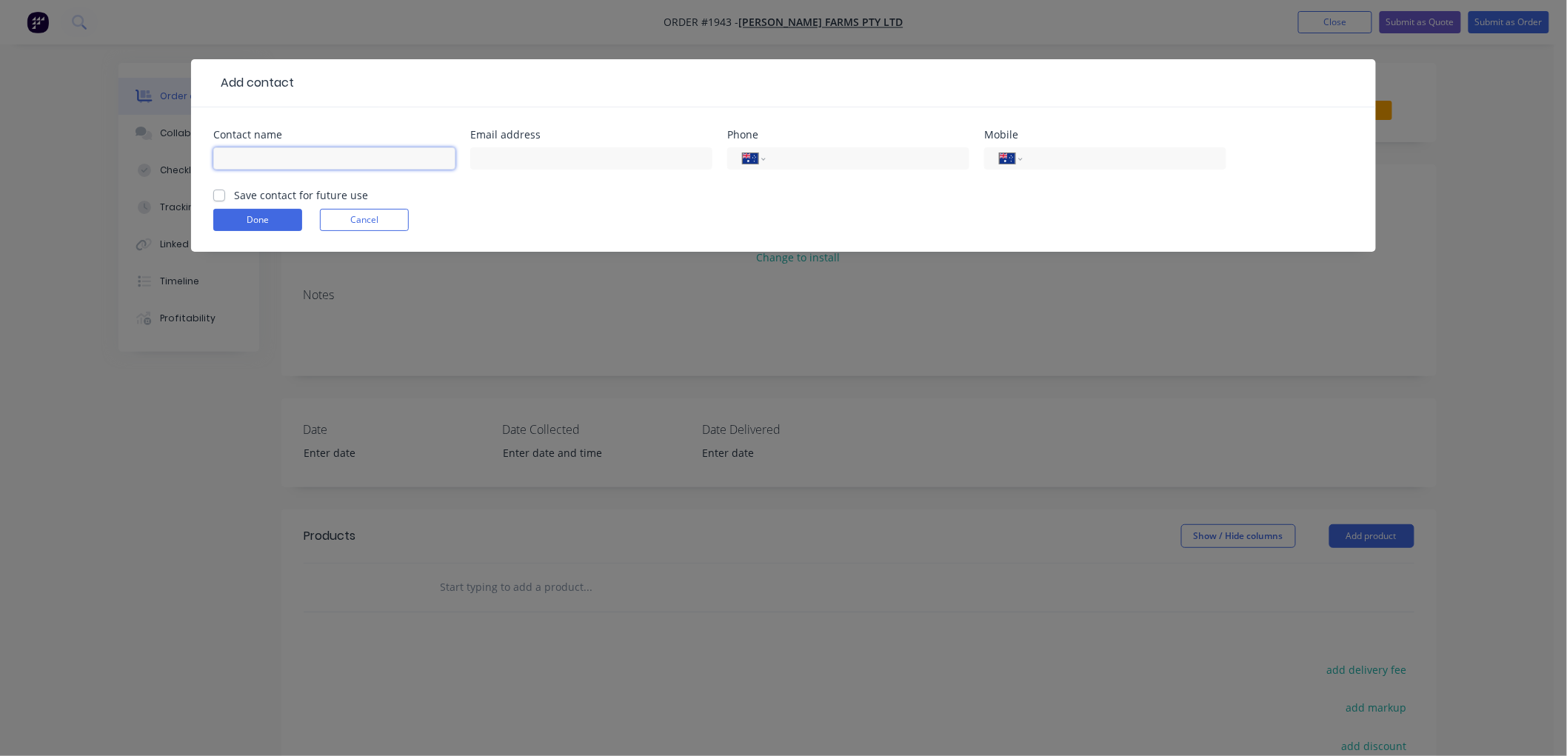
click at [233, 158] on input "text" at bounding box center [334, 158] width 242 height 22
type input "[PERSON_NAME]"
click at [234, 194] on label "Save contact for future use" at bounding box center [301, 195] width 134 height 16
click at [222, 194] on input "Save contact for future use" at bounding box center [219, 194] width 12 height 14
checkbox input "true"
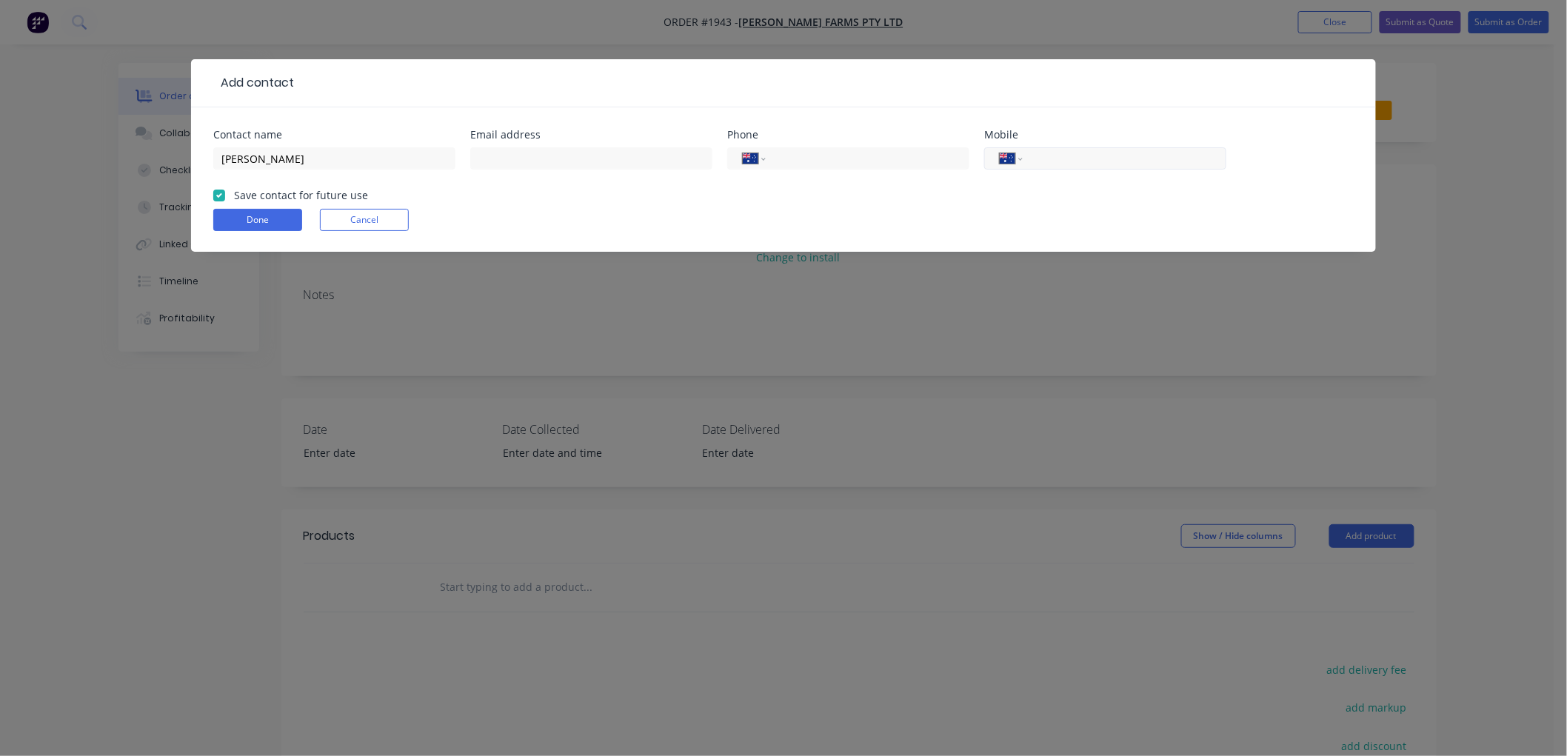
click at [1096, 166] on input "tel" at bounding box center [1122, 158] width 178 height 17
type input "0428 771 078"
click at [256, 212] on button "Done" at bounding box center [257, 220] width 89 height 22
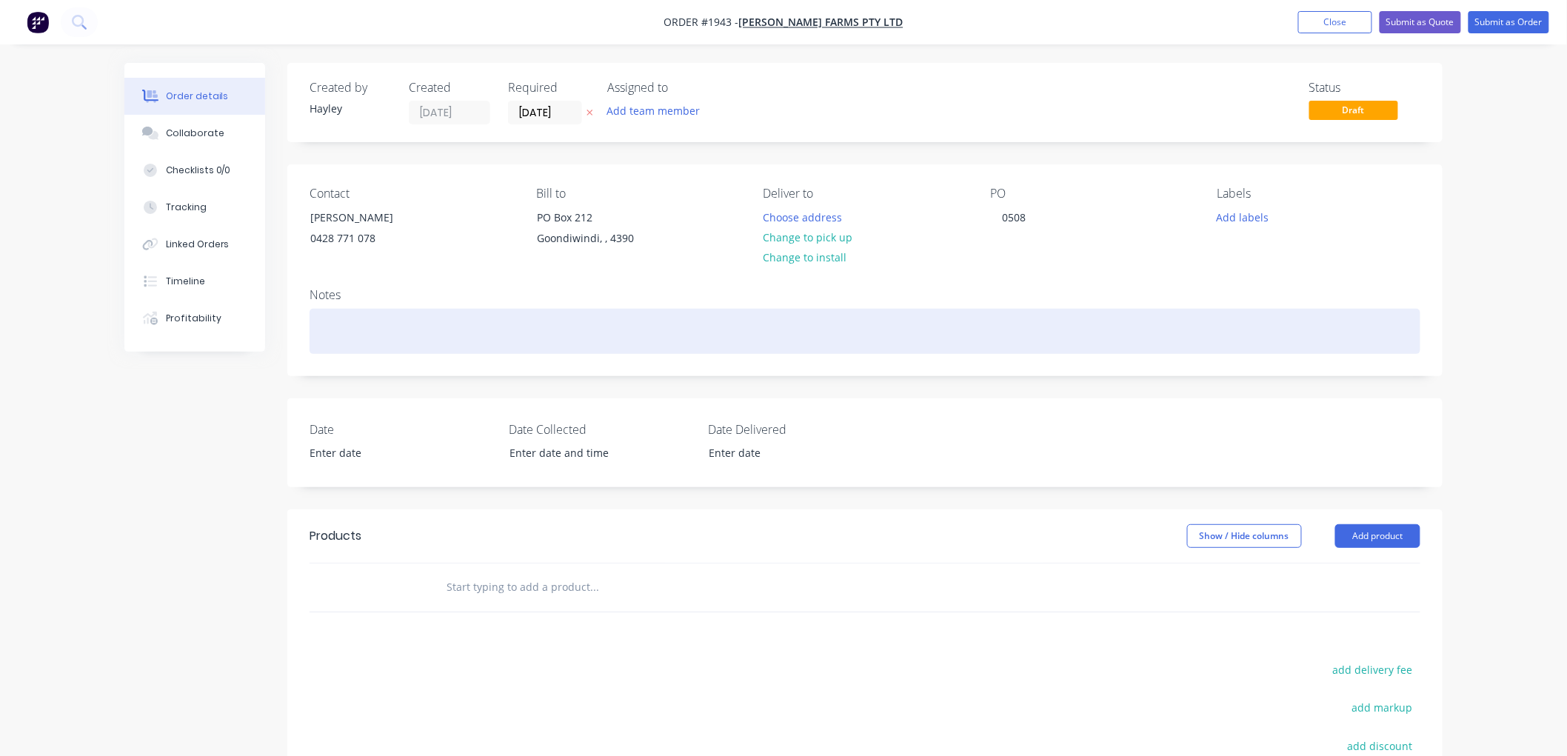
click at [374, 327] on div at bounding box center [865, 331] width 1111 height 45
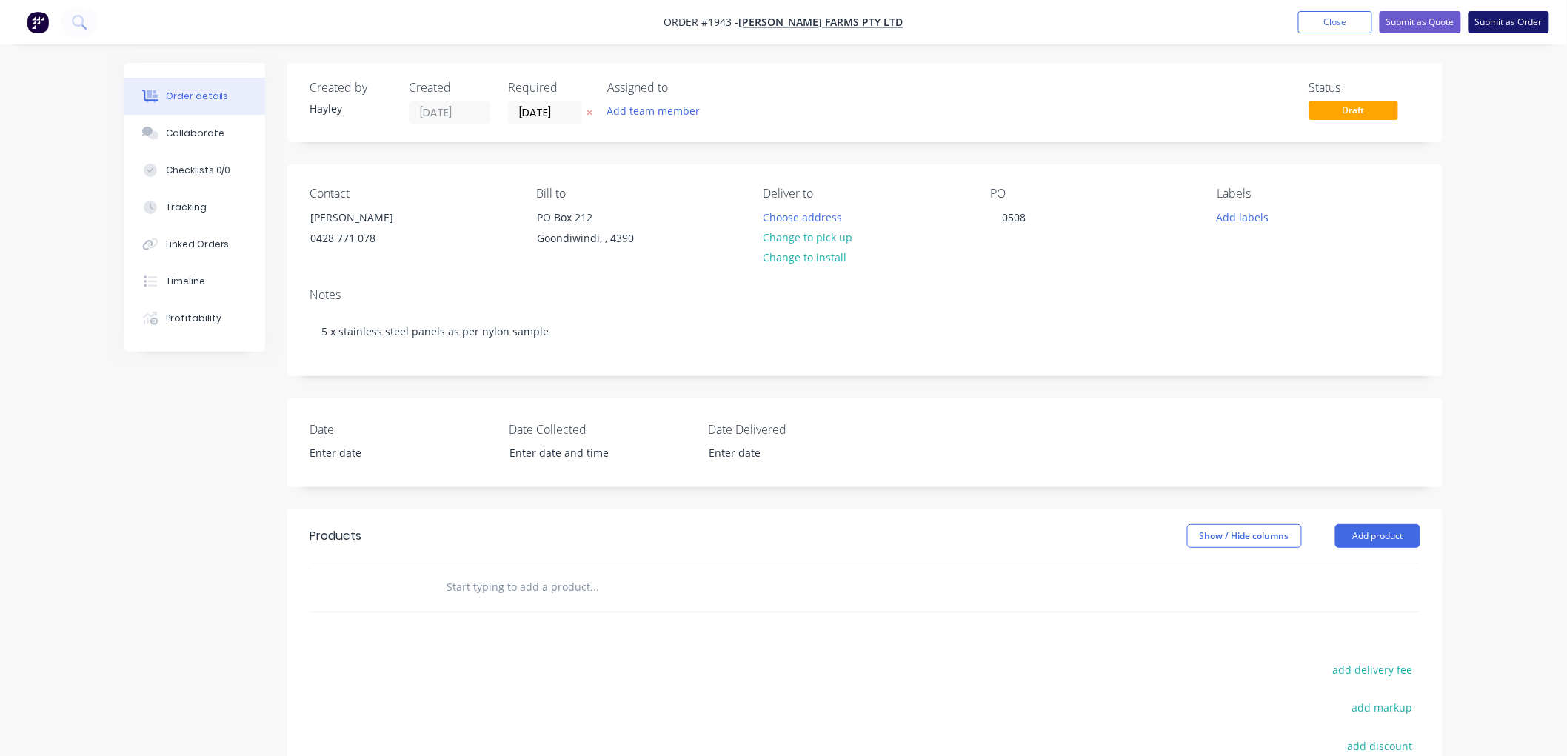
click at [1504, 11] on button "Submit as Order" at bounding box center [1508, 22] width 81 height 22
